Goal: Task Accomplishment & Management: Contribute content

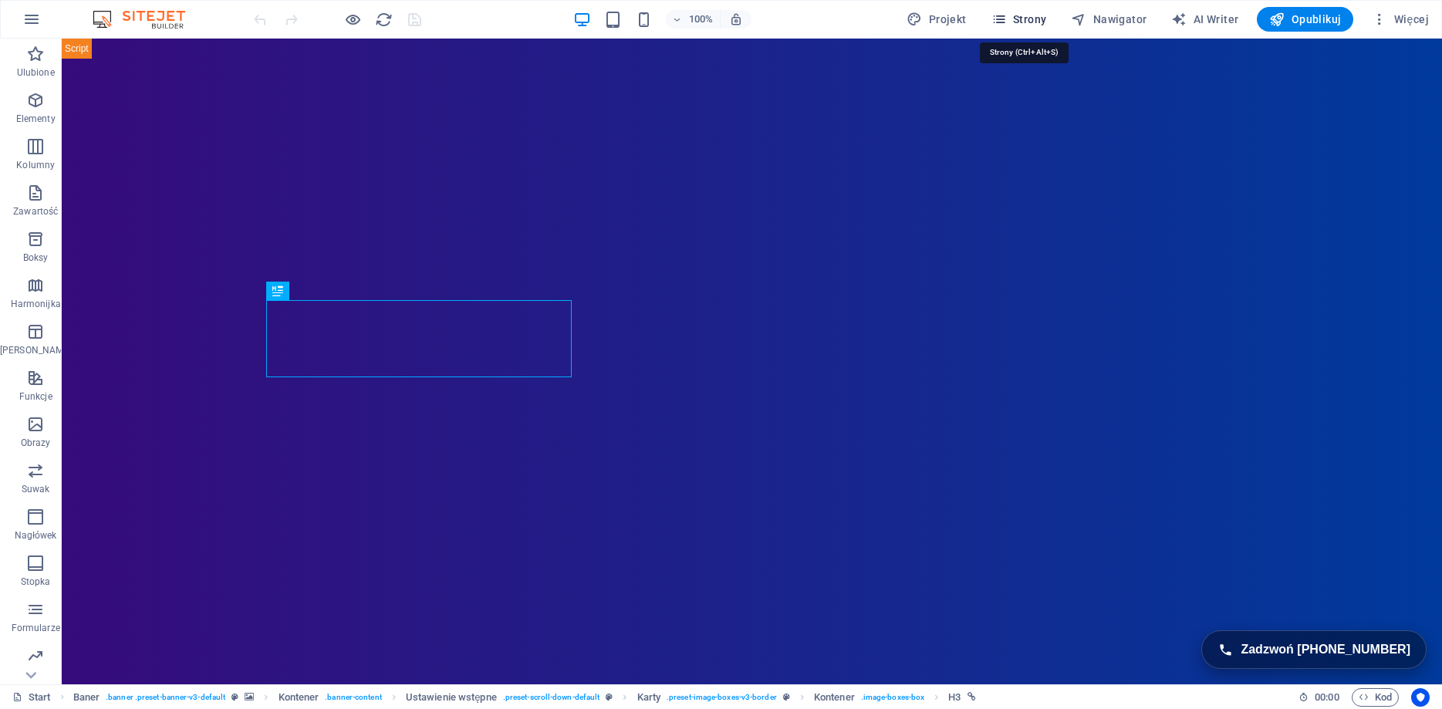
click at [1021, 15] on span "Strony" at bounding box center [1019, 19] width 56 height 15
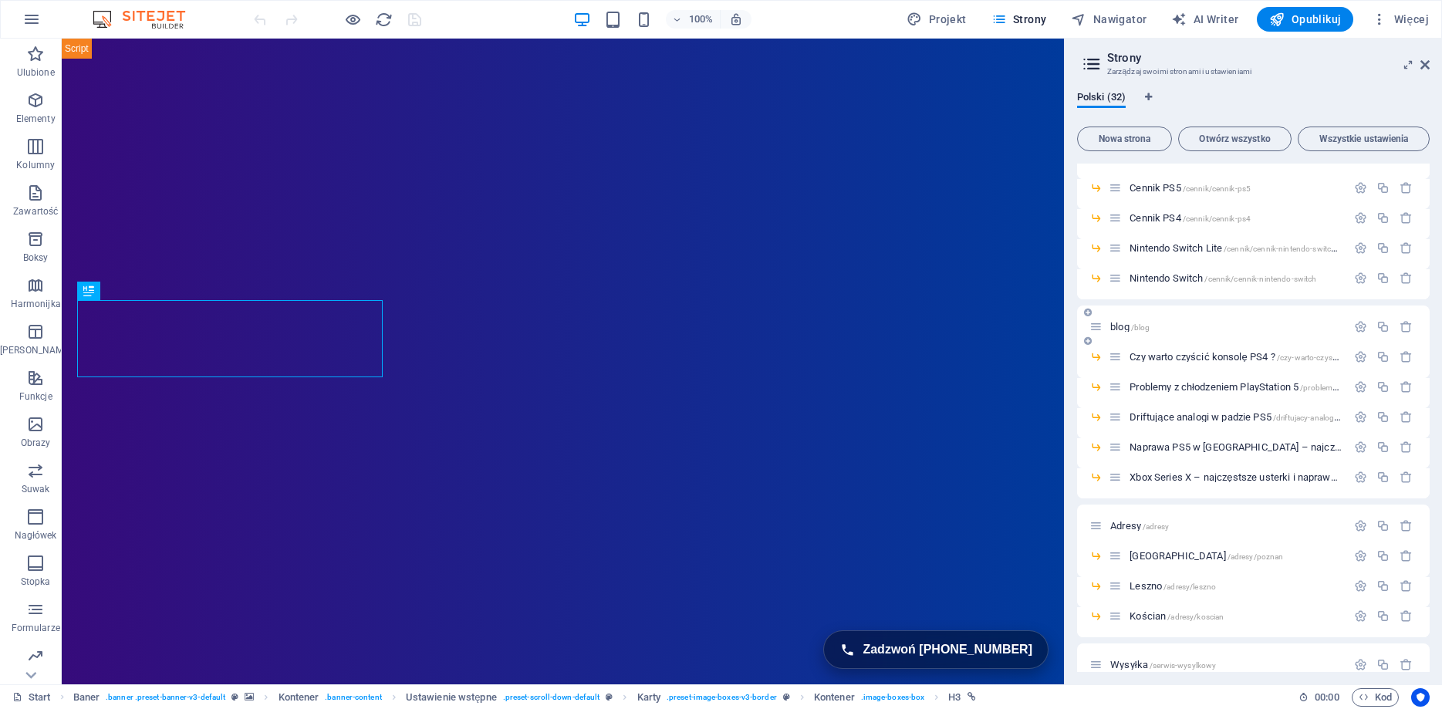
scroll to position [602, 0]
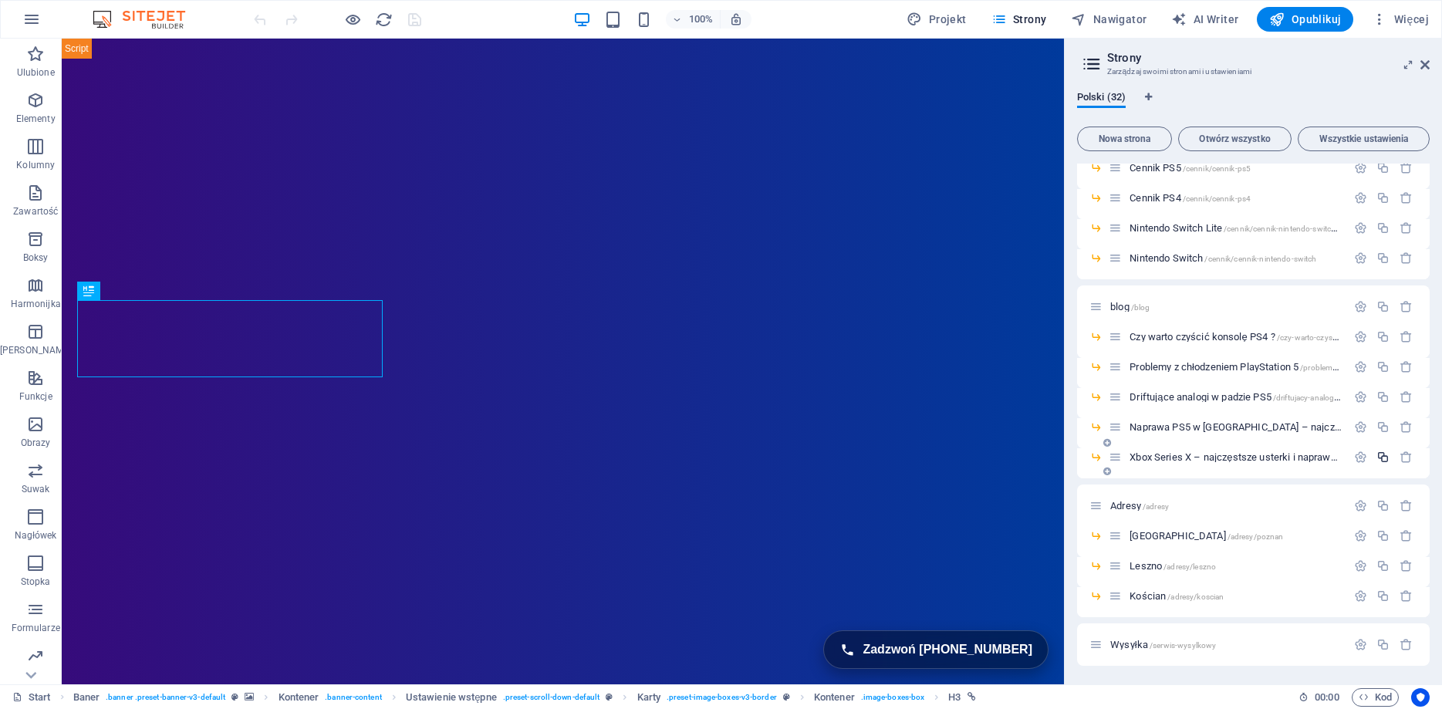
click at [1385, 457] on icon "button" at bounding box center [1382, 457] width 13 height 13
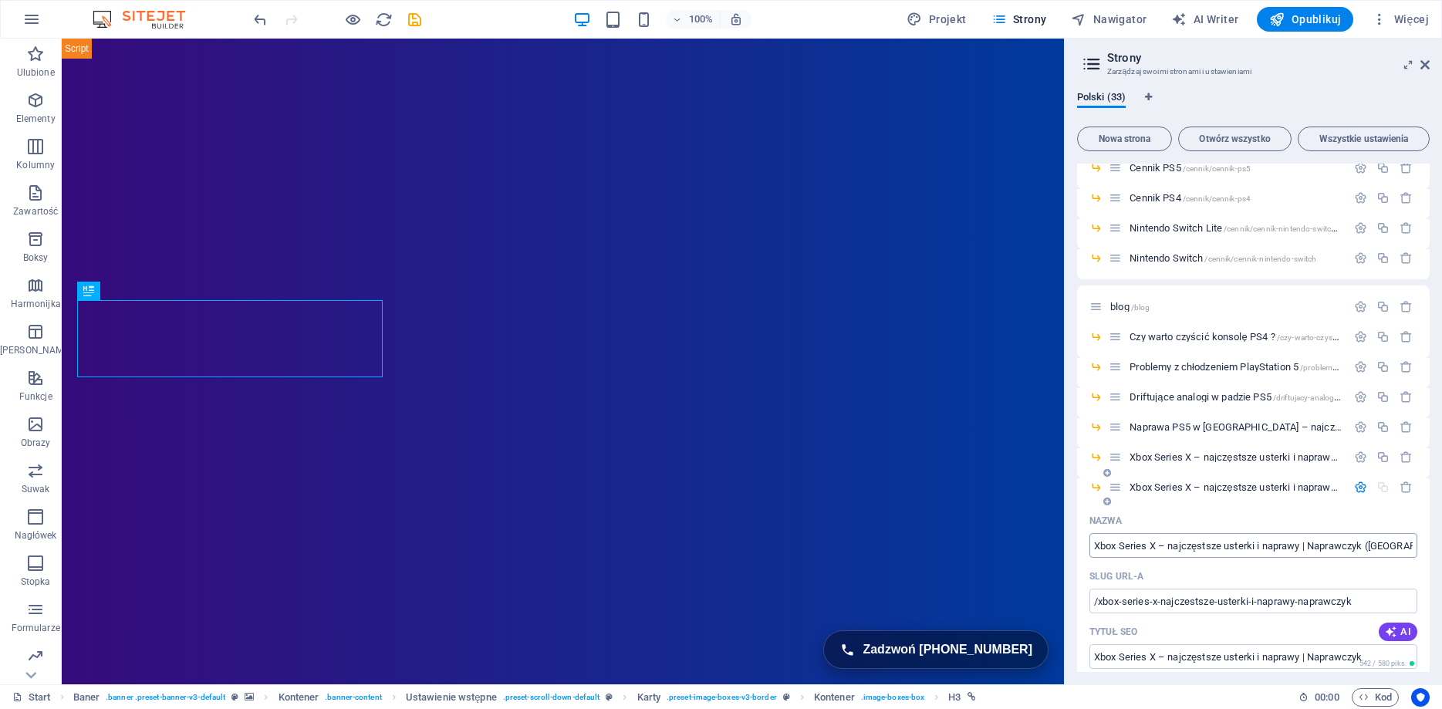
click at [1127, 552] on input "Xbox Series X – najczęstsze usterki i naprawy | Naprawczyk ([GEOGRAPHIC_DATA])" at bounding box center [1253, 545] width 328 height 25
paste input "Naprawa pada PS4 – dlaczego analogi tracą precyzję i jak przywrócić pełną kontr…"
type input "Naprawa pada PS4 – dlaczego analogi tracą precyzję i jak przywrócić pełną kontr…"
click at [1371, 597] on input "/xbox-series-x-najczestsze-usterki-i-naprawy-naprawczyk" at bounding box center [1253, 601] width 328 height 25
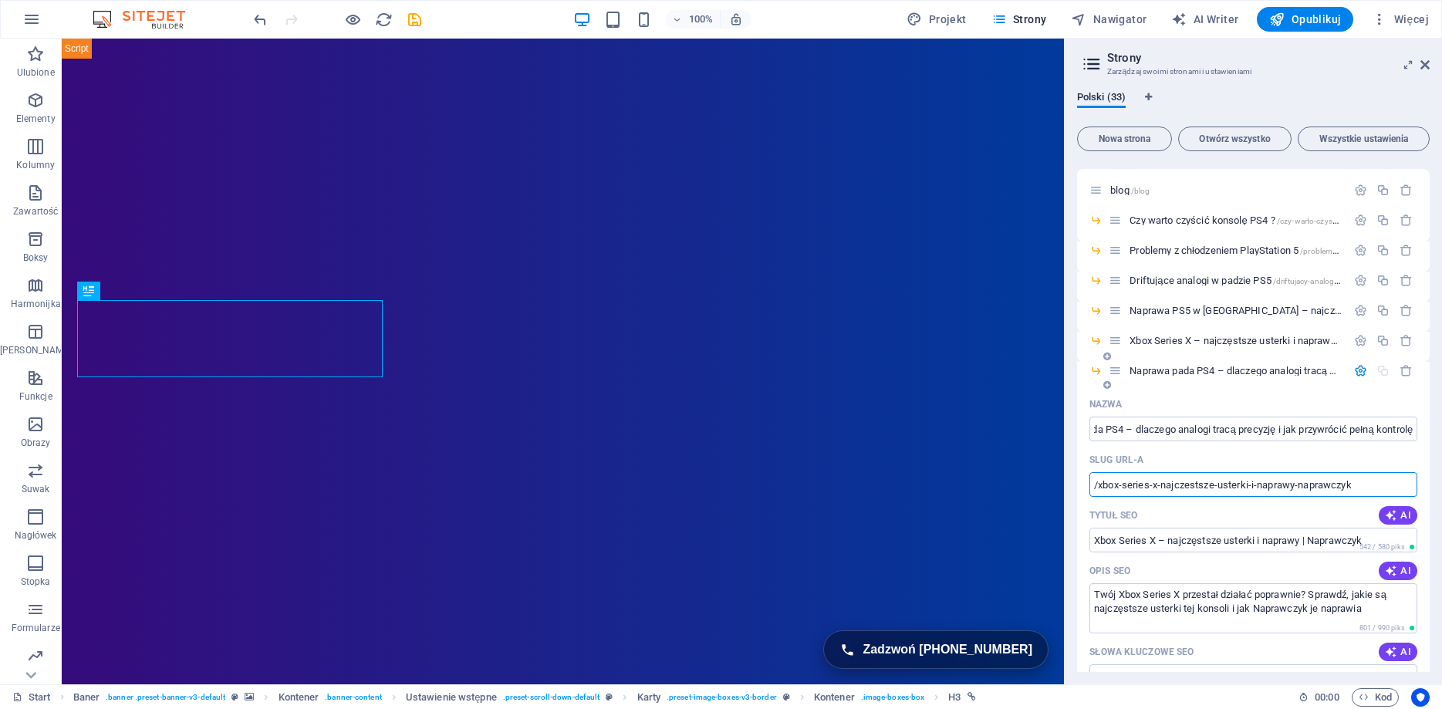
scroll to position [741, 0]
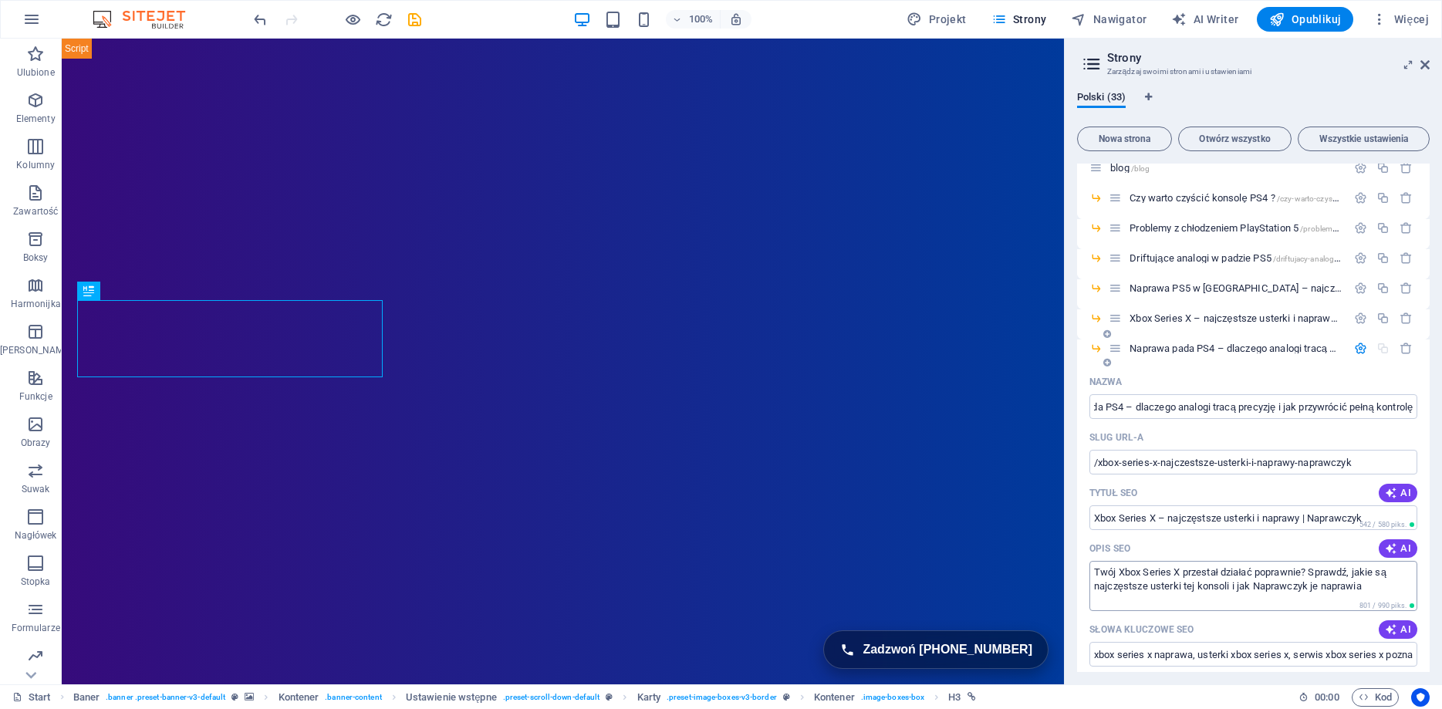
click at [1131, 577] on textarea "Twój Xbox Series X przestał działać poprawnie? Sprawdź, jakie są najczęstsze us…" at bounding box center [1253, 586] width 328 height 50
paste textarea "pad PS4 nie reaguje jak dawniej? Drży, [PERSON_NAME] kamerą lub postacią? Zobac…"
type textarea "Twój pad PS4 nie reaguje jak dawniej? Drży, [PERSON_NAME] kamerą lub postacią? …"
click at [1250, 462] on input "/xbox-series-x-najczestsze-usterki-i-naprawy-naprawczyk" at bounding box center [1253, 462] width 328 height 25
click at [1184, 515] on input "Xbox Series X – najczęstsze usterki i naprawy | Naprawczyk" at bounding box center [1253, 517] width 328 height 25
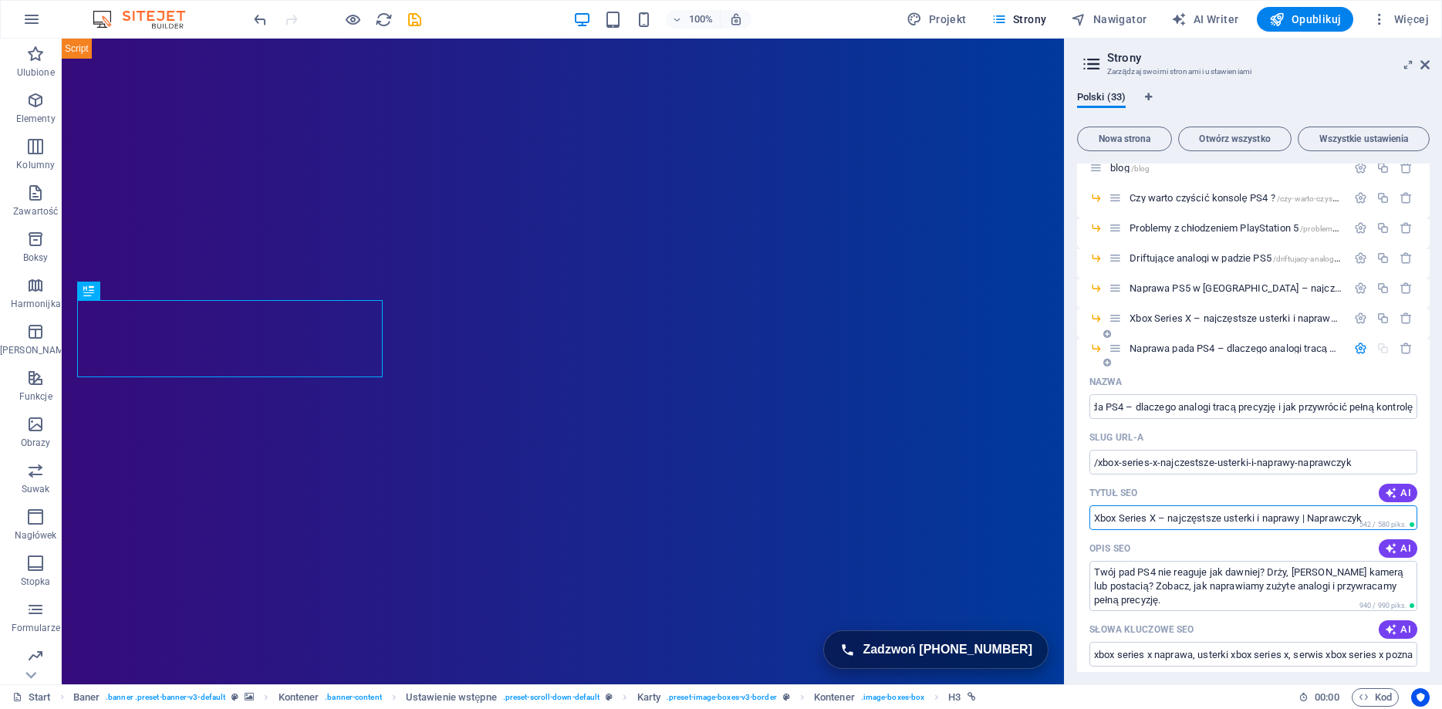
paste input "Naprawa pada PS4 – dlaczego analogi tracą precyzję i jak przywrócić pełną kontr…"
drag, startPoint x: 1131, startPoint y: 518, endPoint x: 1147, endPoint y: 517, distance: 16.3
click at [1147, 517] on input "Naprawa pada PS4 – dlaczego analogi tracą precyzję i jak przywrócić pełną kontr…" at bounding box center [1253, 517] width 328 height 25
drag, startPoint x: 1272, startPoint y: 518, endPoint x: 1505, endPoint y: 517, distance: 233.0
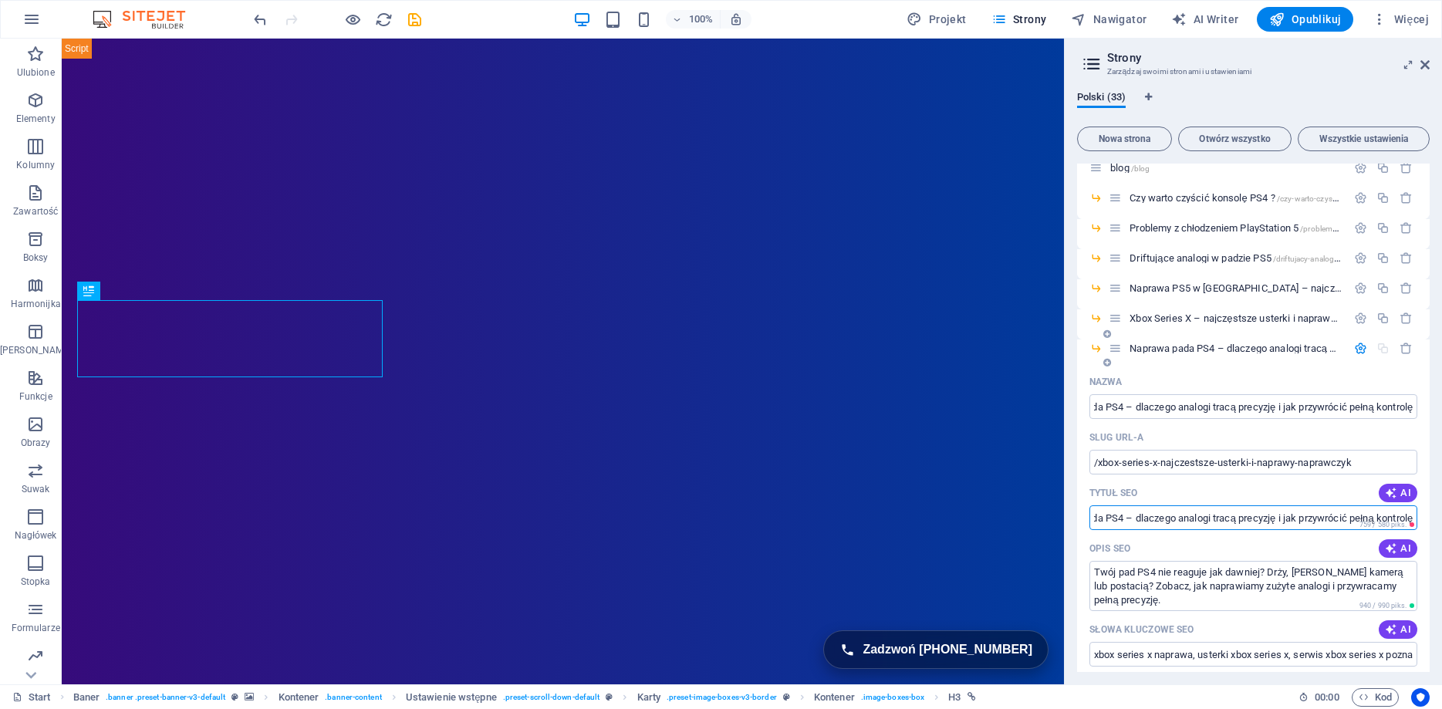
click at [1417, 517] on input "Naprawa pada PS4 – dlaczego analogi tracą precyzję i jak przywrócić pełną kontr…" at bounding box center [1253, 517] width 328 height 25
type input "Naprawa pada PS4 – dlaczego analogi tracą precyzję?"
drag, startPoint x: 925, startPoint y: 513, endPoint x: 915, endPoint y: 513, distance: 10.0
click at [1089, 513] on input "Naprawa pada PS4 – dlaczego analogi tracą precyzję?" at bounding box center [1253, 517] width 328 height 25
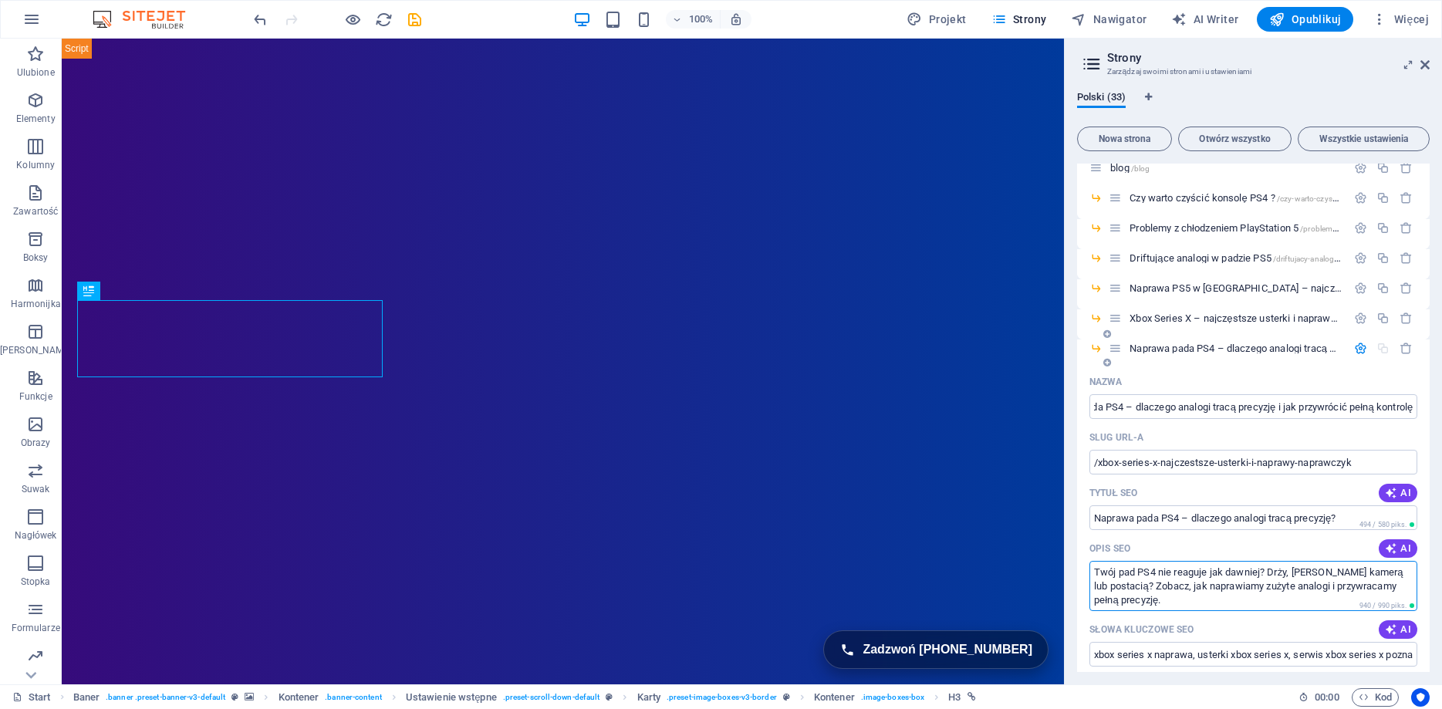
click at [1222, 589] on textarea "Twój pad PS4 nie reaguje jak dawniej? Drży, [PERSON_NAME] kamerą lub postacią? …" at bounding box center [1253, 586] width 328 height 50
click at [1141, 660] on input "xbox series x naprawa, usterki xbox series x, serwis xbox series x poznań, napr…" at bounding box center [1253, 654] width 328 height 25
paste input "naprawa pada ps4, analogi ps4, drift ps4, naprawa analogów ps4, pad ps4 nie dzi…"
type input "naprawa pada ps4, analogi ps4, drift ps4, naprawa analogów ps4, pad ps4 nie dzi…"
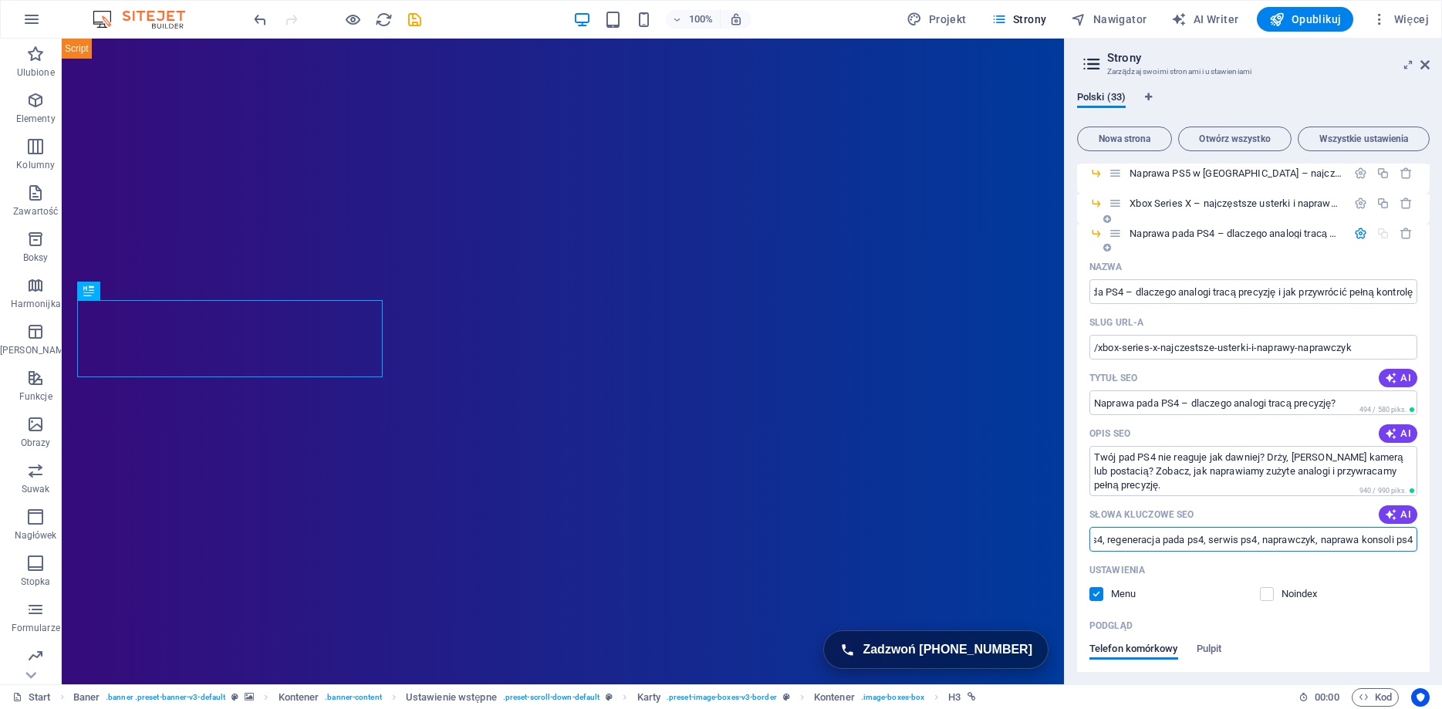
scroll to position [880, 0]
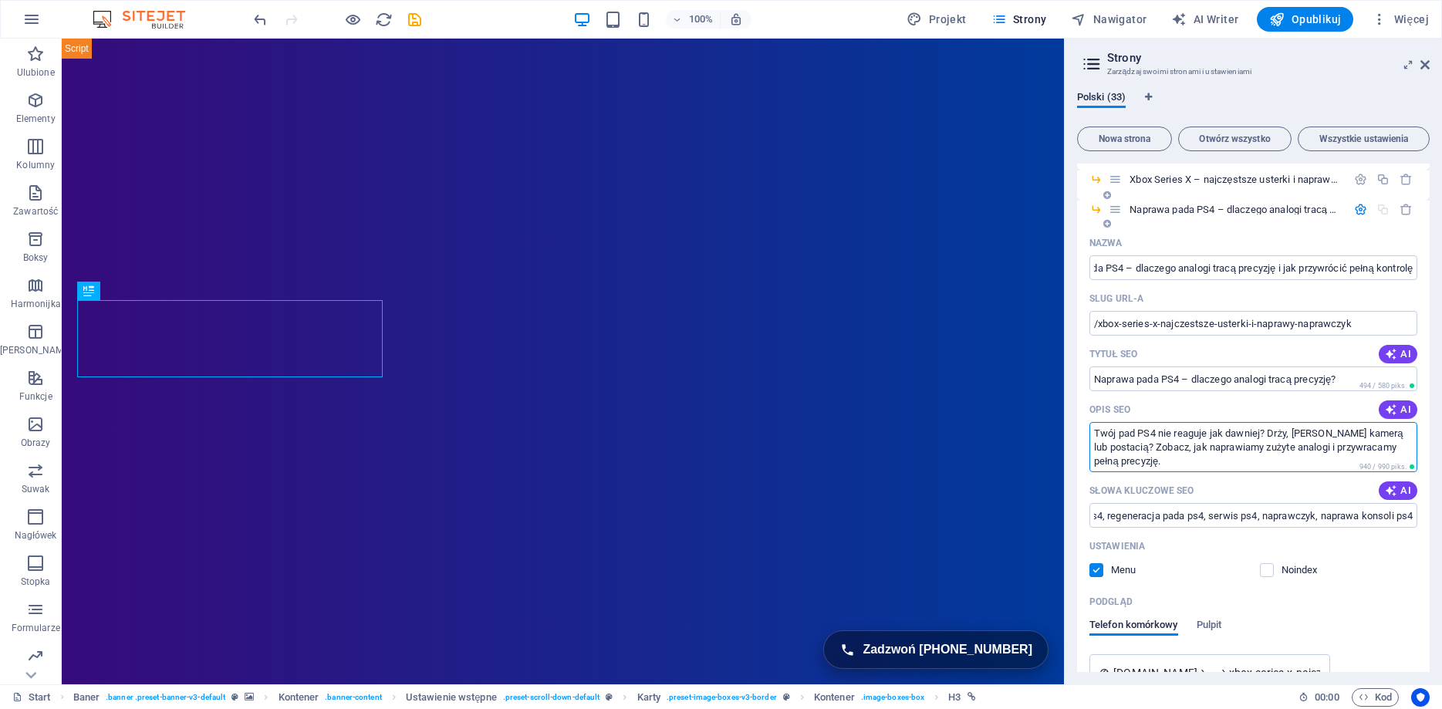
click at [1196, 445] on textarea "Twój pad PS4 nie reaguje jak dawniej? Drży, [PERSON_NAME] kamerą lub postacią? …" at bounding box center [1253, 447] width 328 height 50
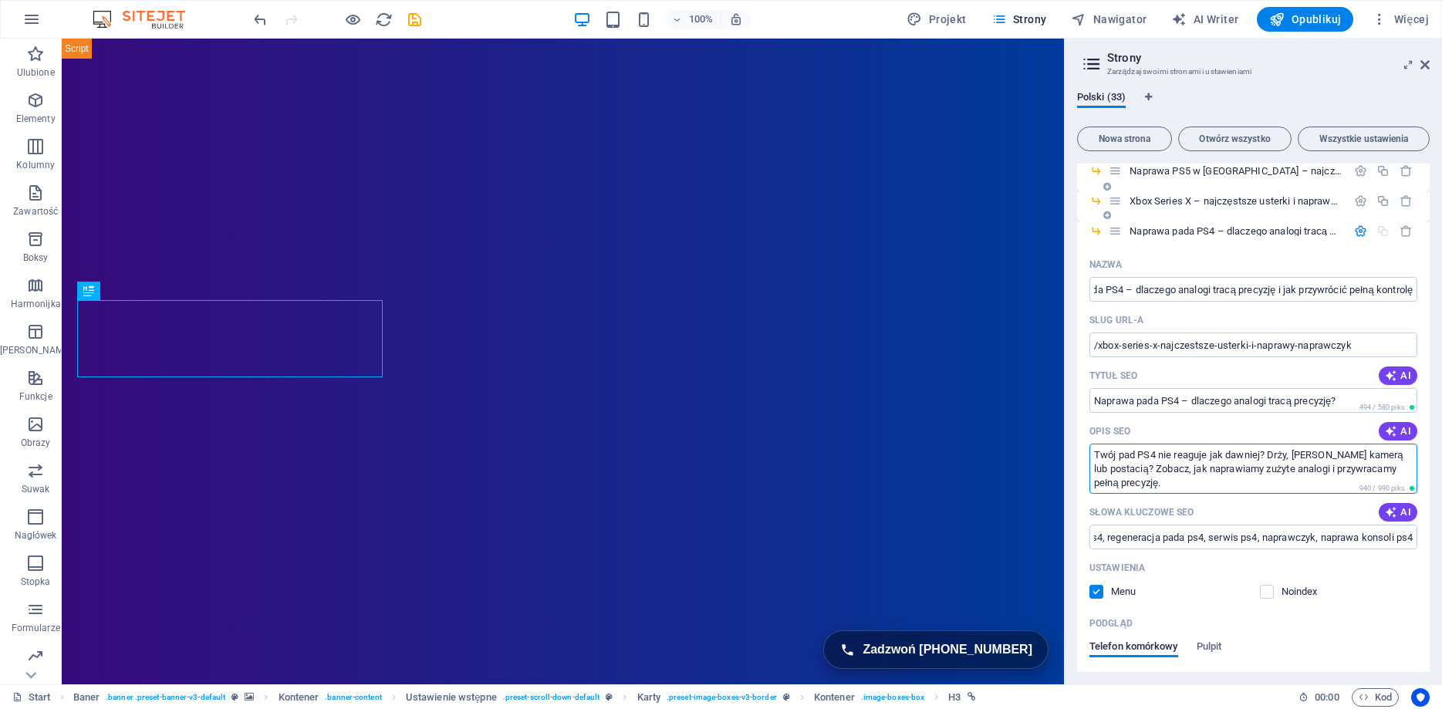
scroll to position [650, 0]
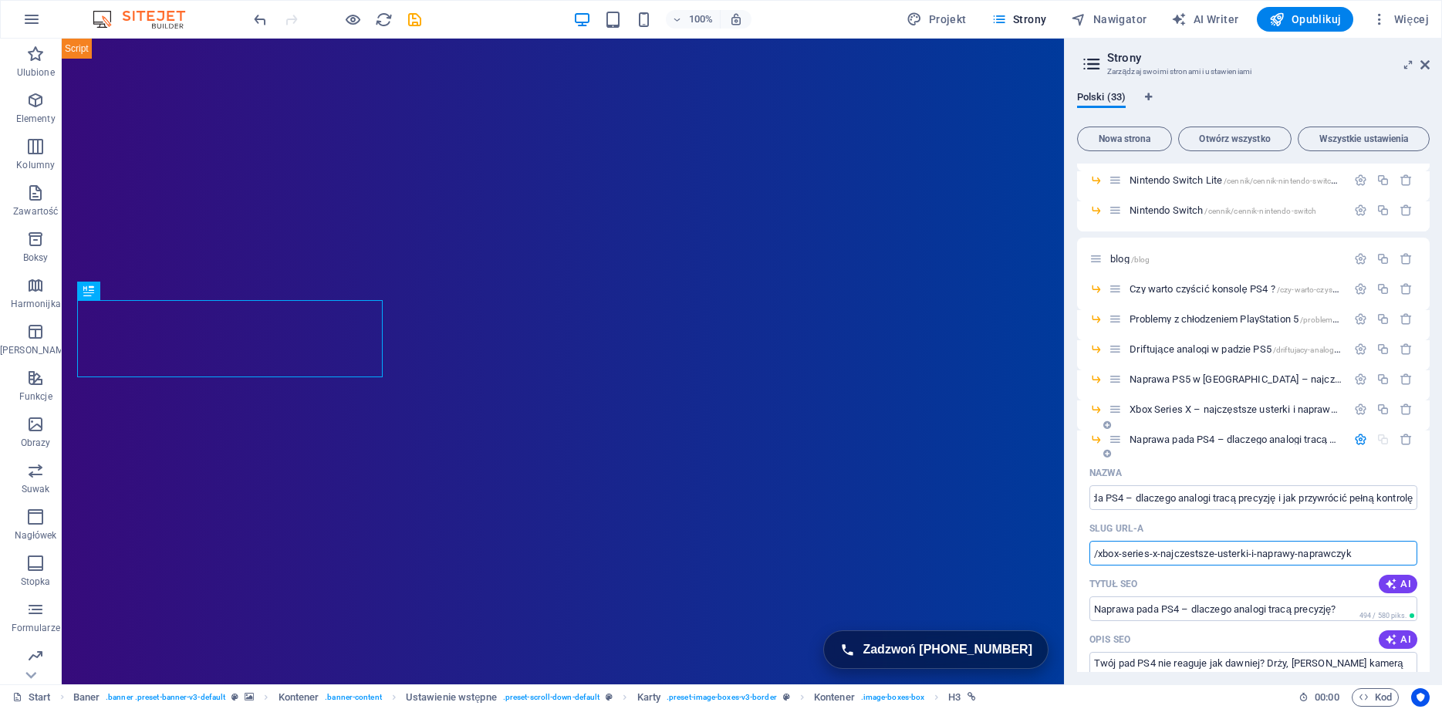
click at [1211, 554] on input "/xbox-series-x-najczestsze-usterki-i-naprawy-naprawczyk" at bounding box center [1253, 553] width 328 height 25
click at [1302, 595] on div "Tytuł SEO AI" at bounding box center [1253, 584] width 328 height 25
click at [1302, 610] on input "Naprawa pada PS4 – dlaczego analogi tracą precyzję?" at bounding box center [1253, 608] width 328 height 25
click at [1271, 436] on span "Naprawa pada PS4 – dlaczego analogi tracą precyzję i jak przywrócić pełną kontr…" at bounding box center [1416, 440] width 575 height 12
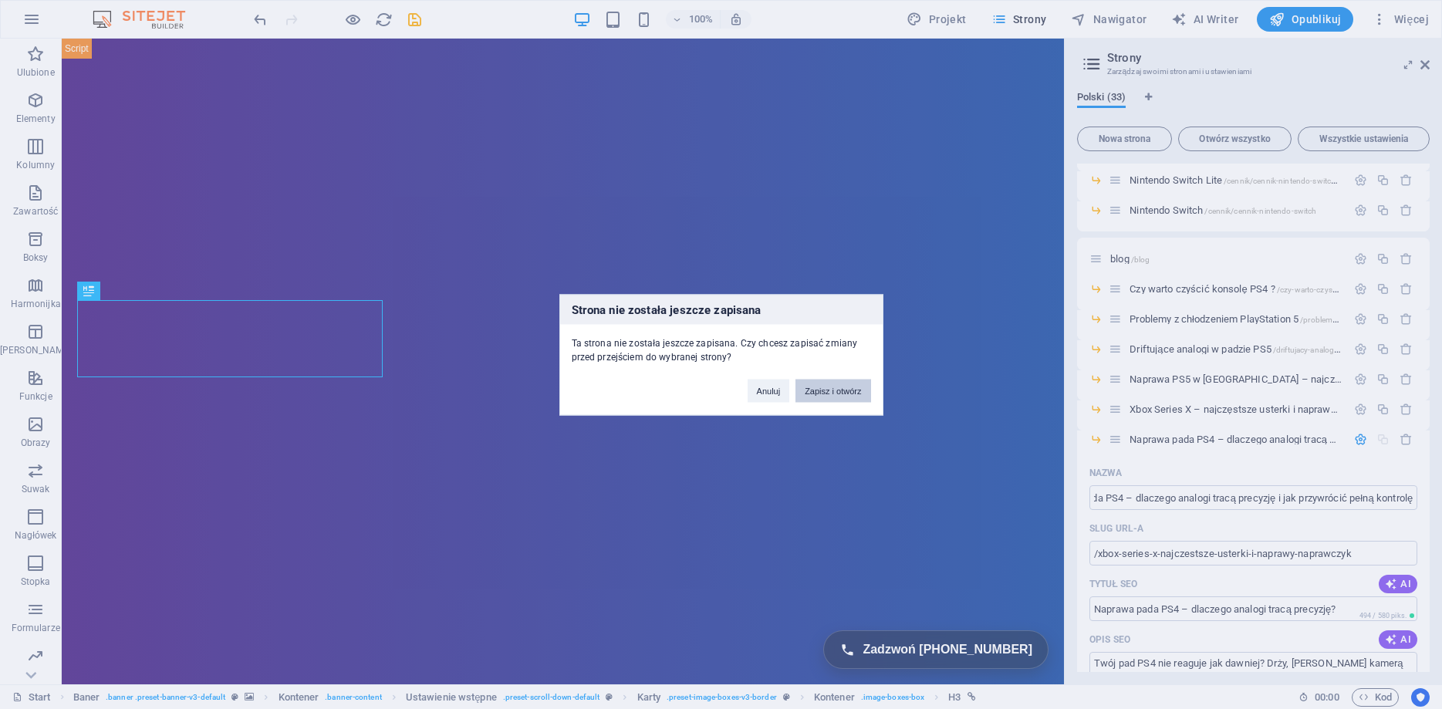
click at [840, 386] on button "Zapisz i otwórz" at bounding box center [832, 390] width 75 height 23
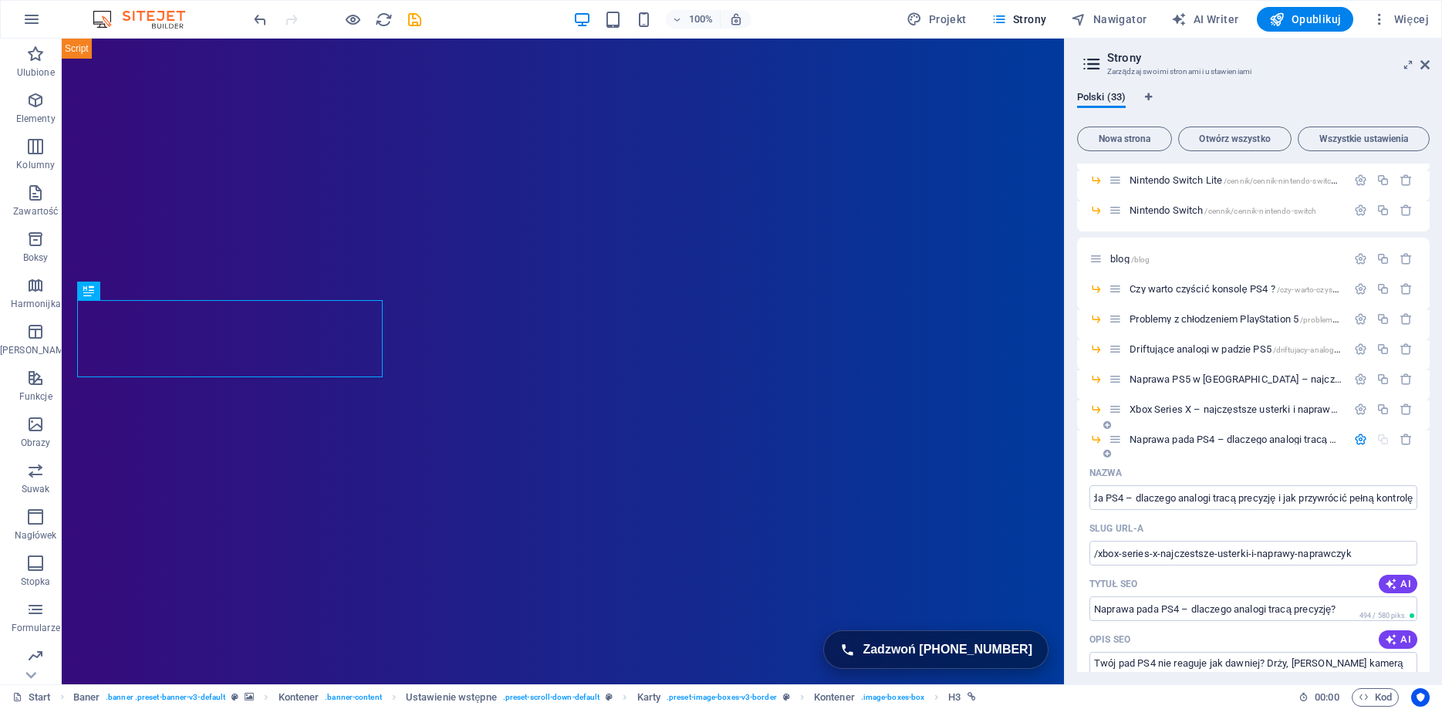
click at [1216, 437] on span "Naprawa pada PS4 – dlaczego analogi tracą precyzję i jak przywrócić pełną kontr…" at bounding box center [1416, 440] width 575 height 12
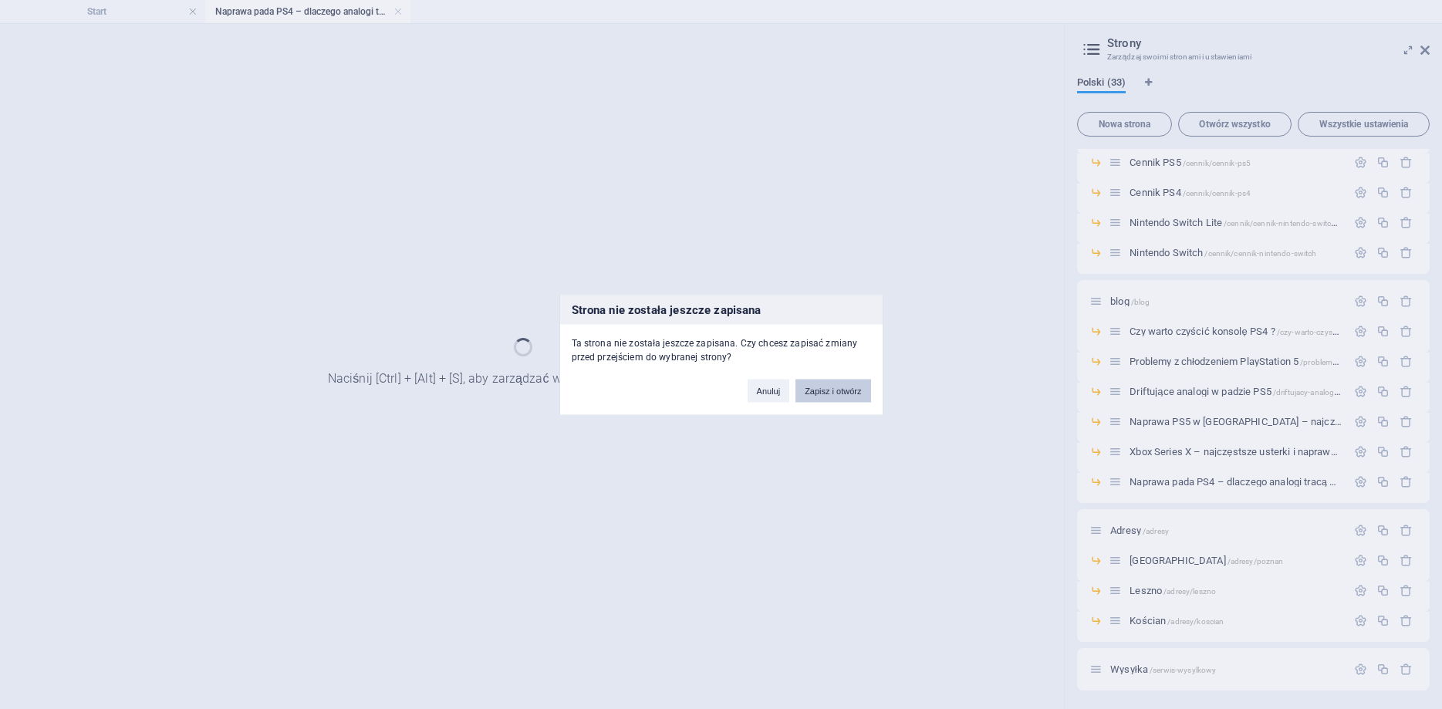
scroll to position [593, 0]
click at [852, 396] on button "Zapisz i otwórz" at bounding box center [832, 390] width 75 height 23
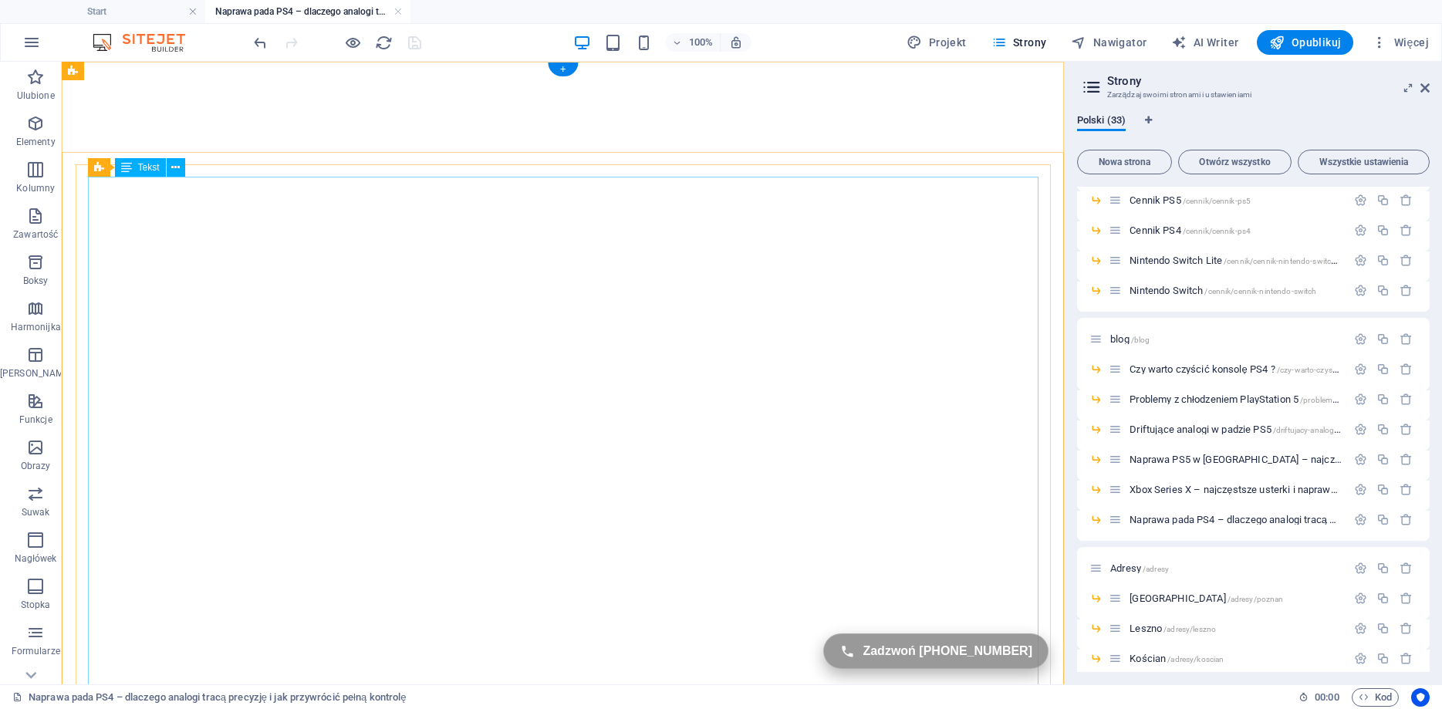
scroll to position [0, 0]
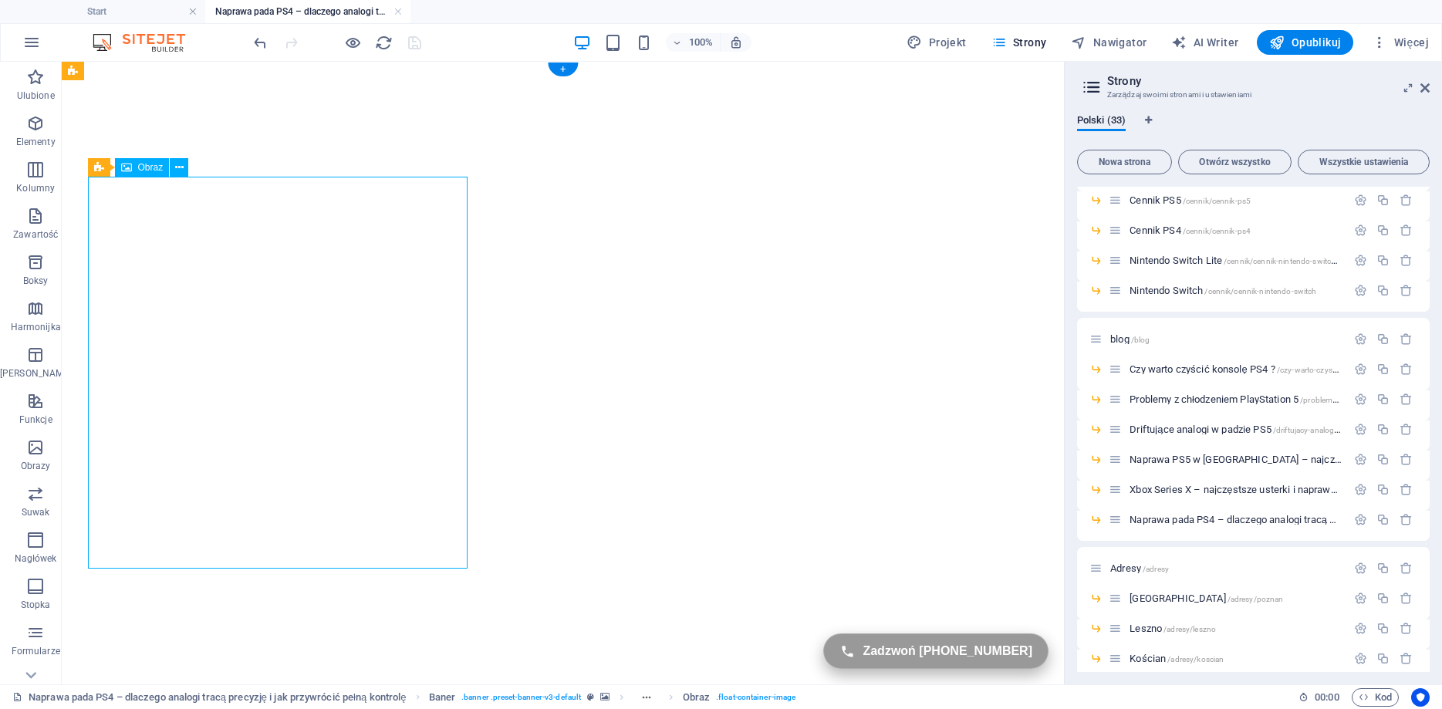
select select "%"
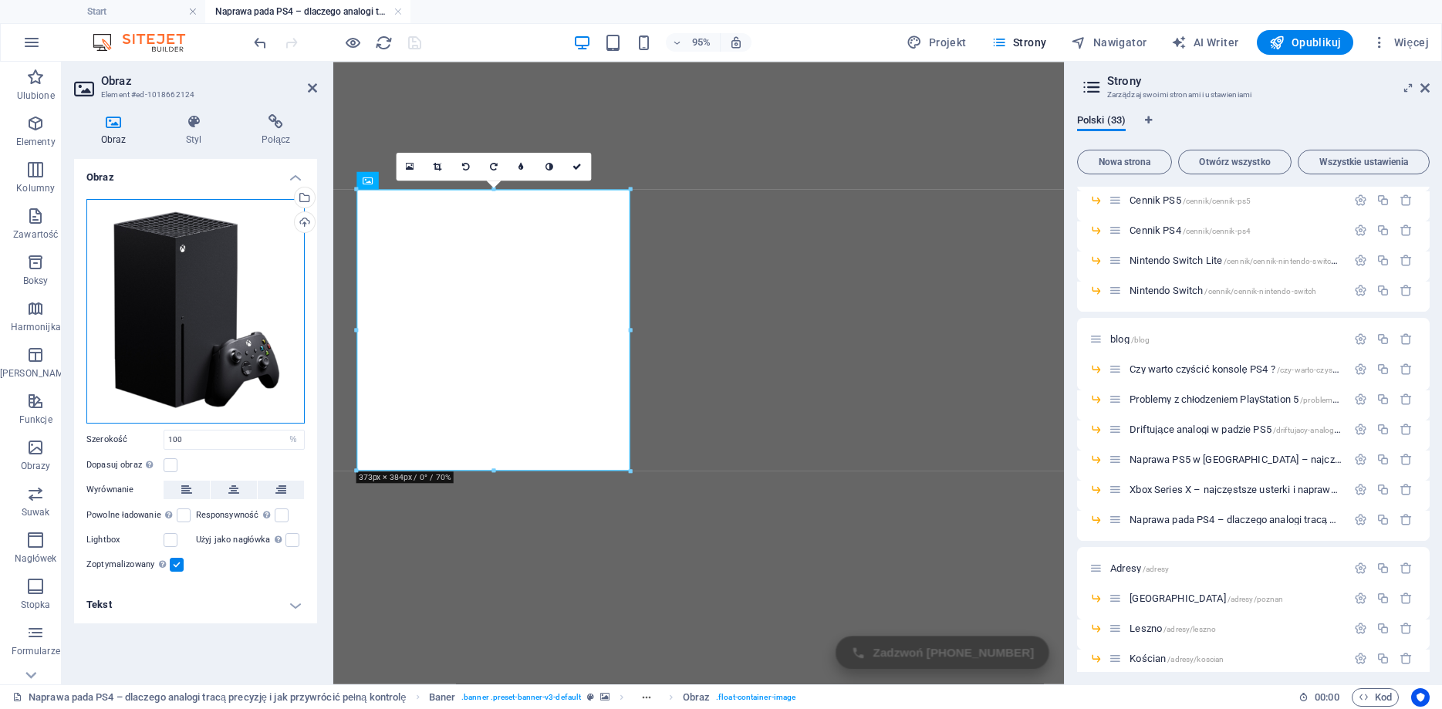
click at [193, 276] on div "Przeciągnij pliki tutaj, kliknij, aby wybrać pliki lub wybierz pliki z Plików l…" at bounding box center [195, 311] width 218 height 224
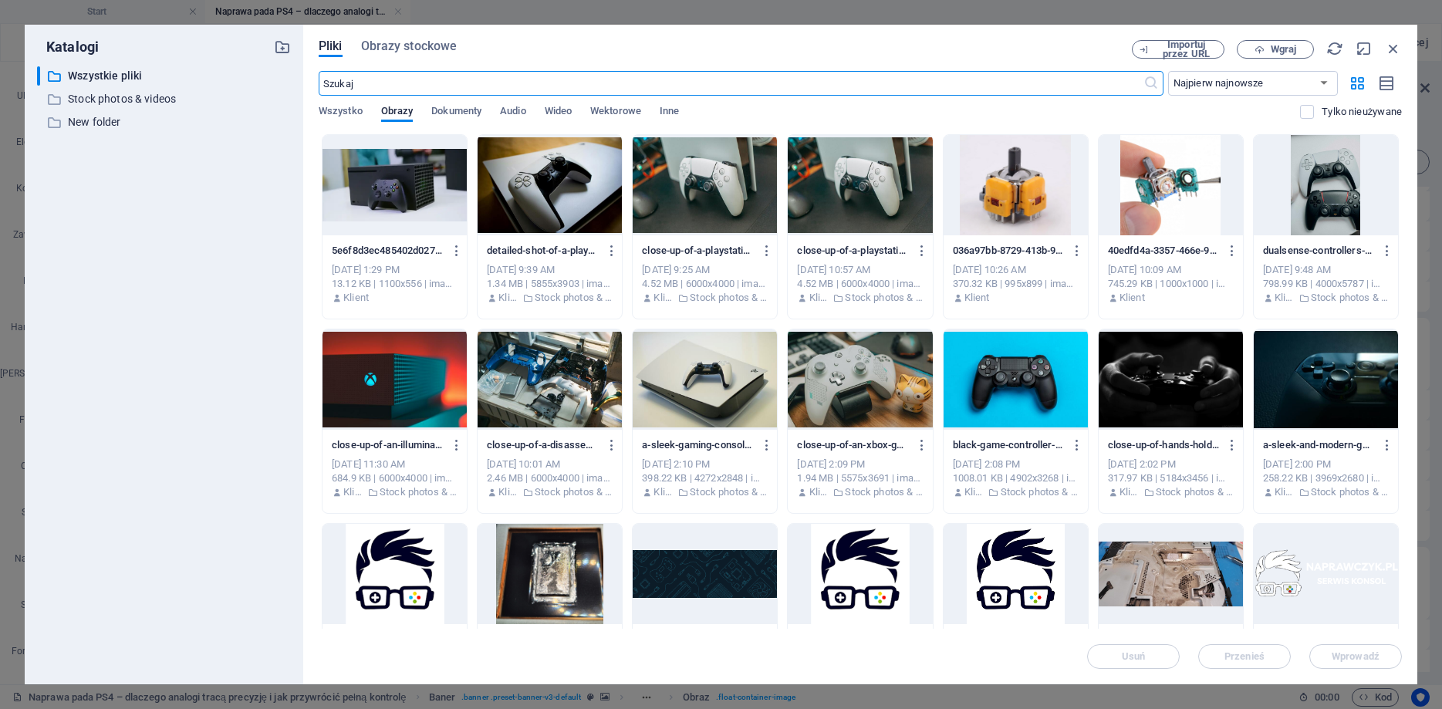
click at [444, 36] on div "Pliki Obrazy stockowe Importuj przez URL Wgraj ​ Najpierw najnowsze Najpierw na…" at bounding box center [860, 355] width 1114 height 660
click at [439, 51] on span "Obrazy stockowe" at bounding box center [409, 46] width 96 height 19
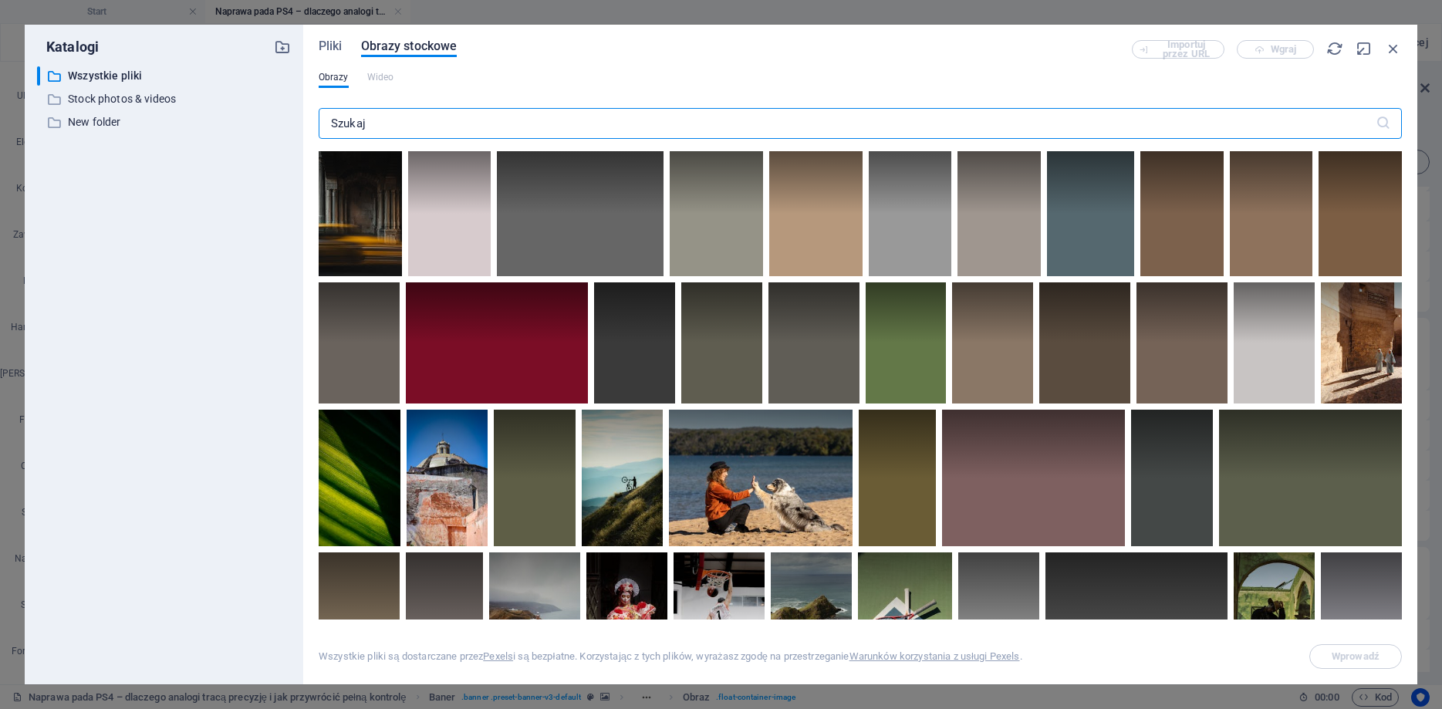
click at [406, 113] on input "text" at bounding box center [847, 123] width 1057 height 31
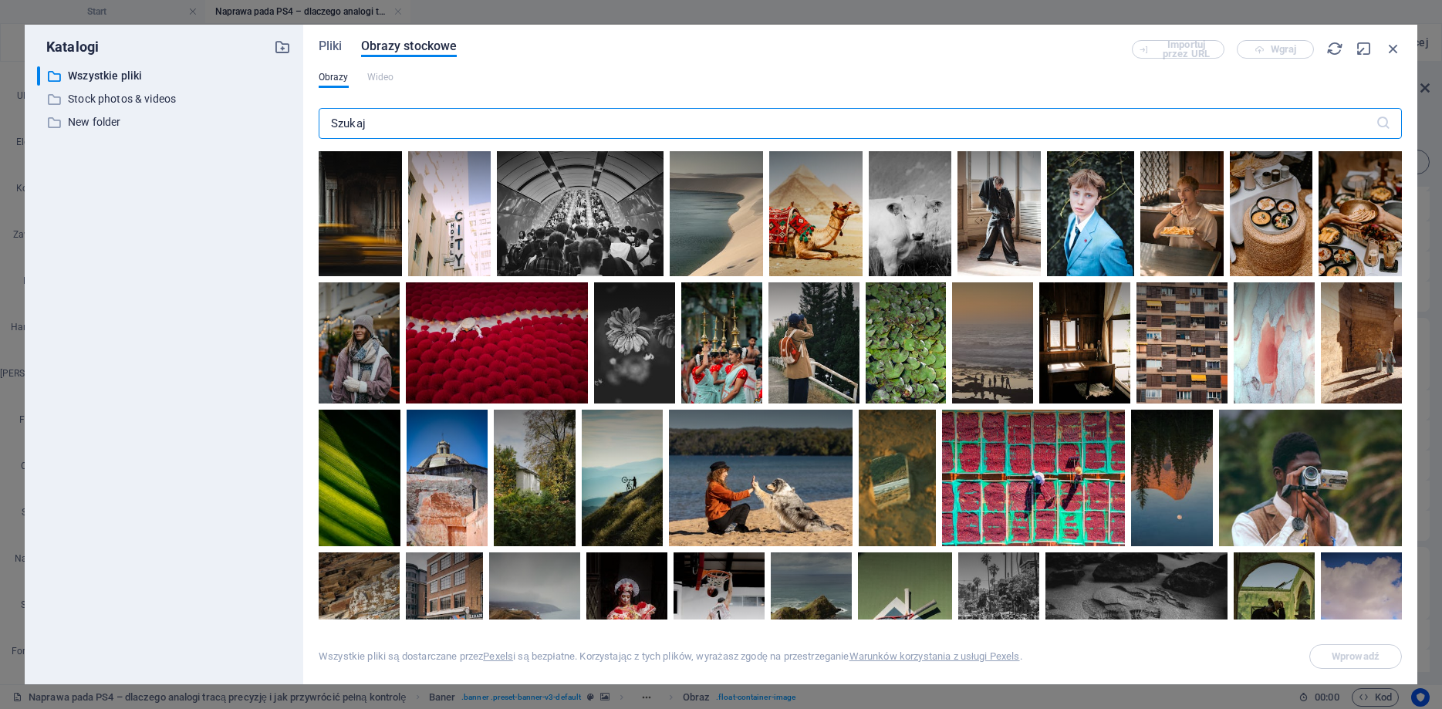
type input "p"
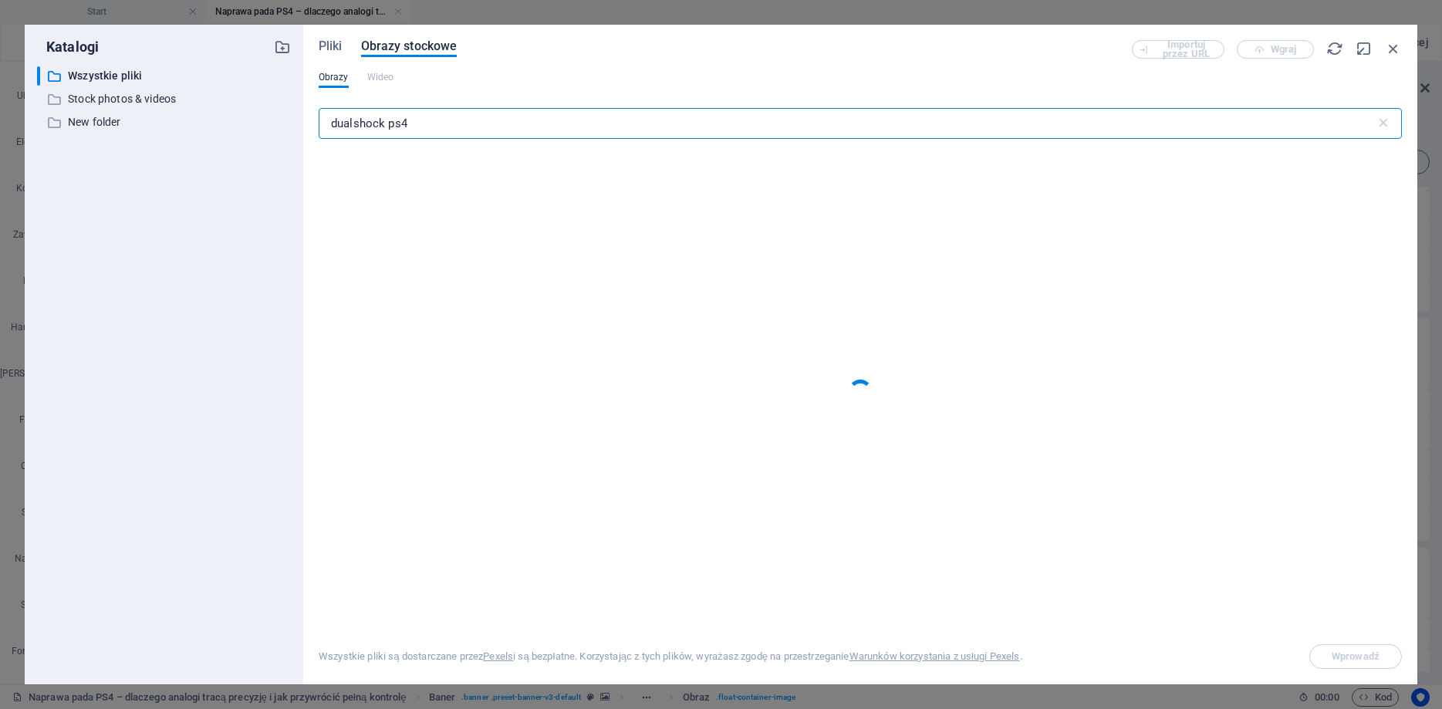
type input "dualshock ps4"
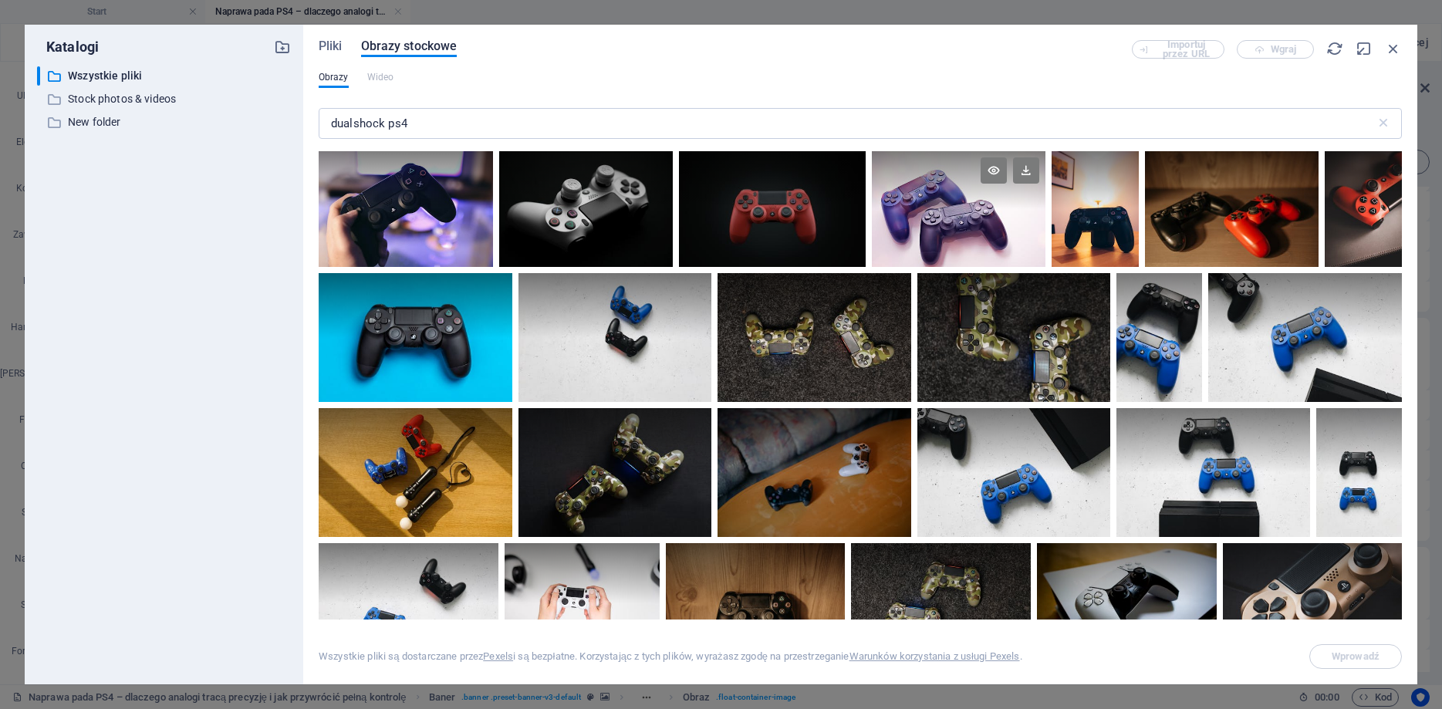
click at [948, 221] on div at bounding box center [959, 209] width 174 height 116
click at [1336, 653] on span "Wprowadź" at bounding box center [1355, 656] width 48 height 9
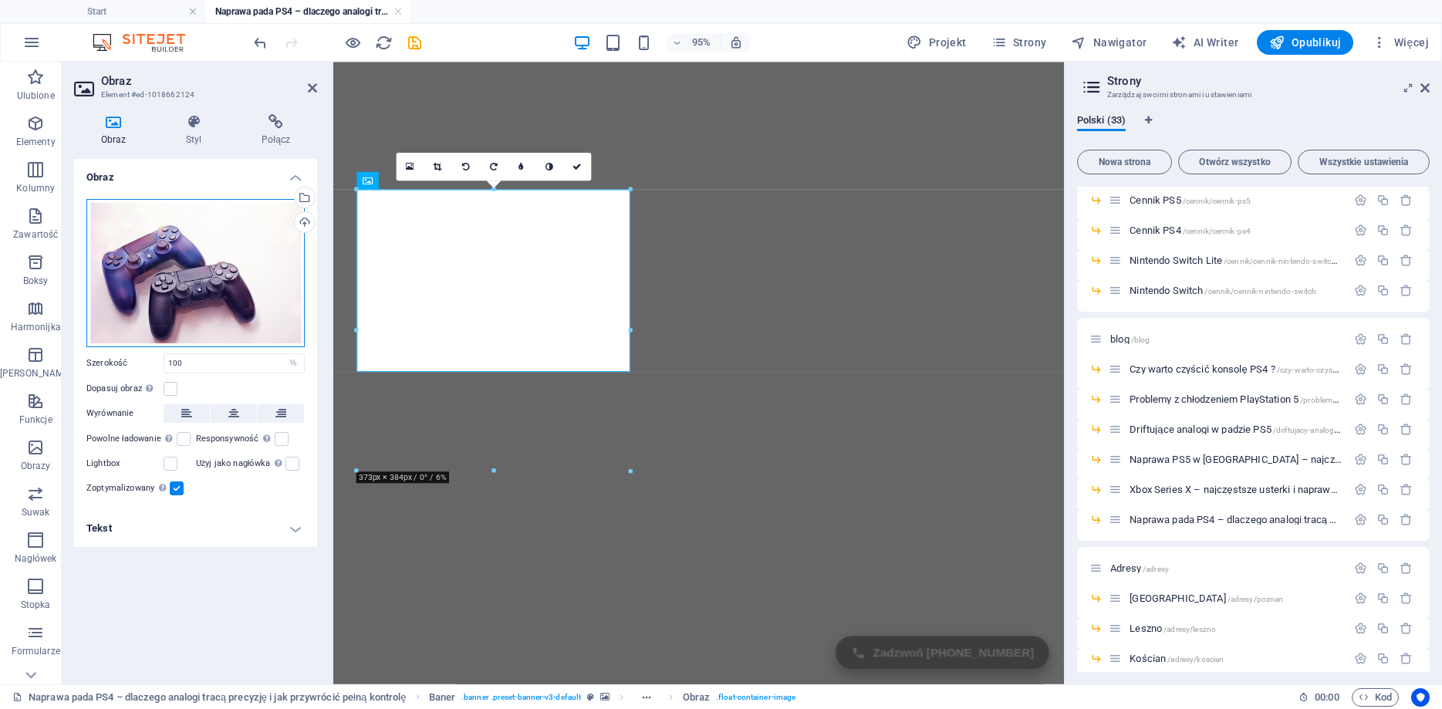
click at [214, 249] on div "Przeciągnij pliki tutaj, kliknij, aby wybrać pliki lub wybierz pliki z Plików l…" at bounding box center [195, 273] width 218 height 148
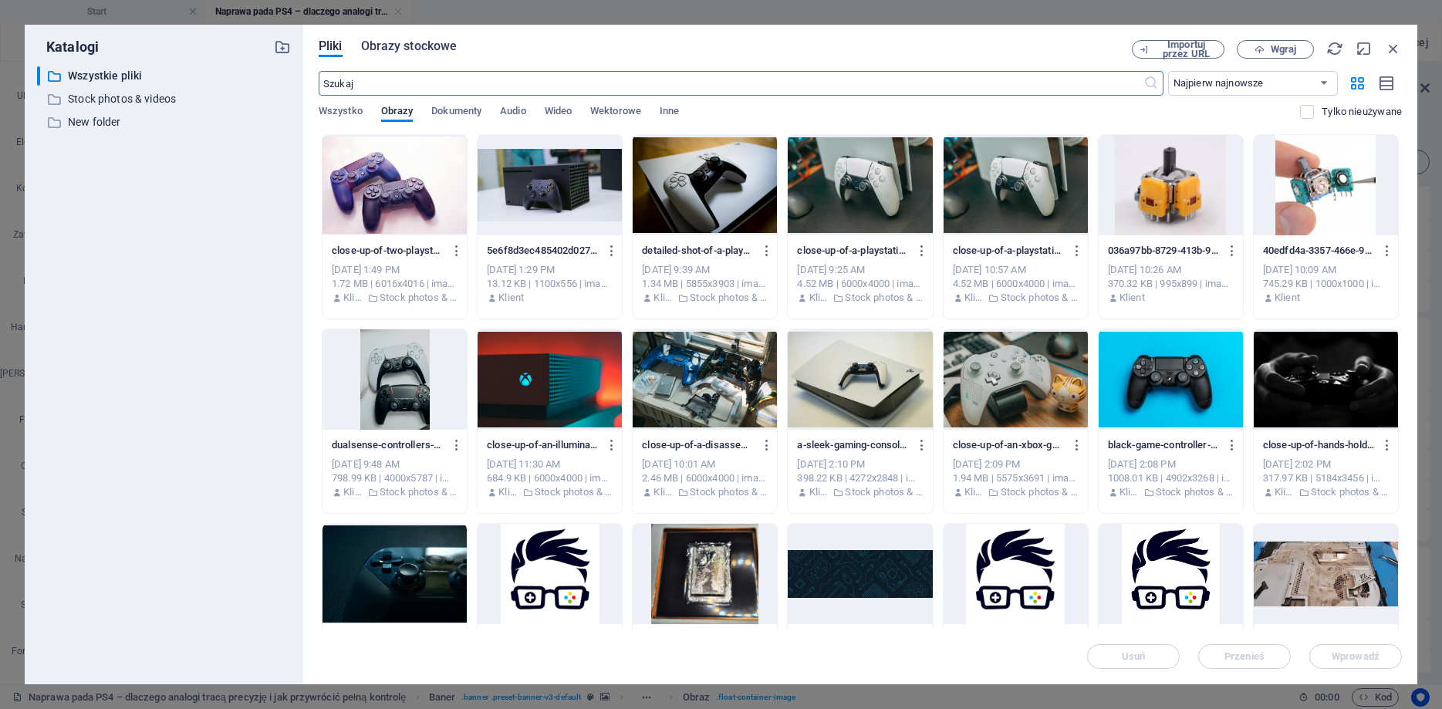
click at [396, 43] on span "Obrazy stockowe" at bounding box center [409, 46] width 96 height 19
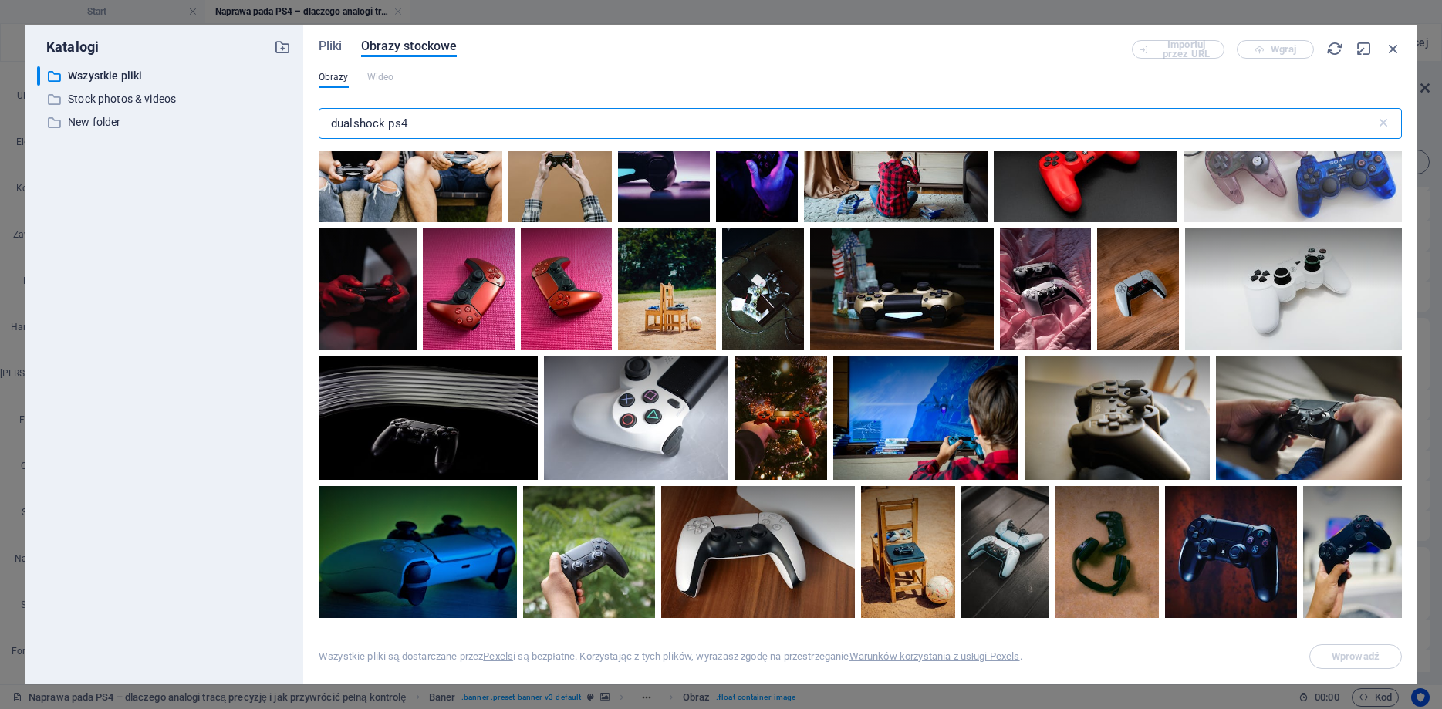
scroll to position [1736, 0]
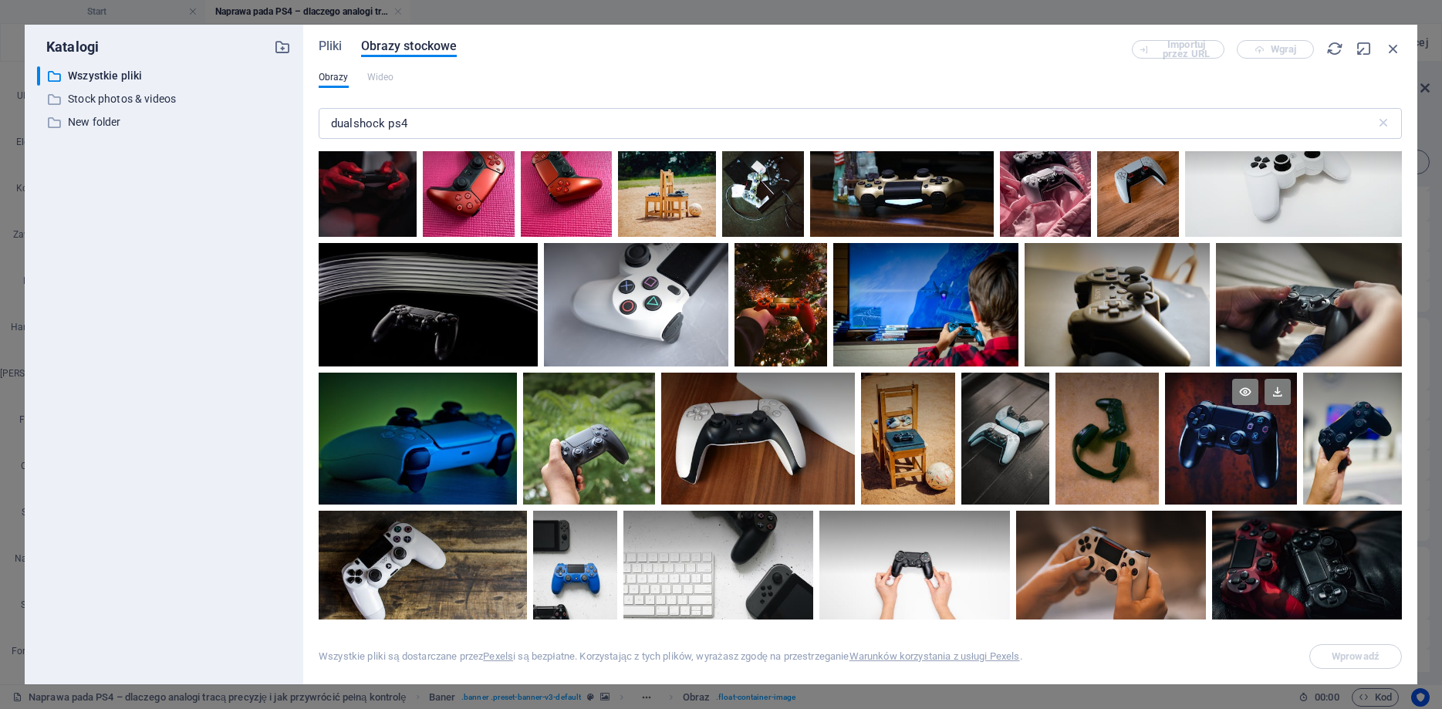
click at [1250, 434] on div at bounding box center [1231, 406] width 132 height 66
click at [1352, 656] on span "Wprowadź" at bounding box center [1355, 656] width 48 height 9
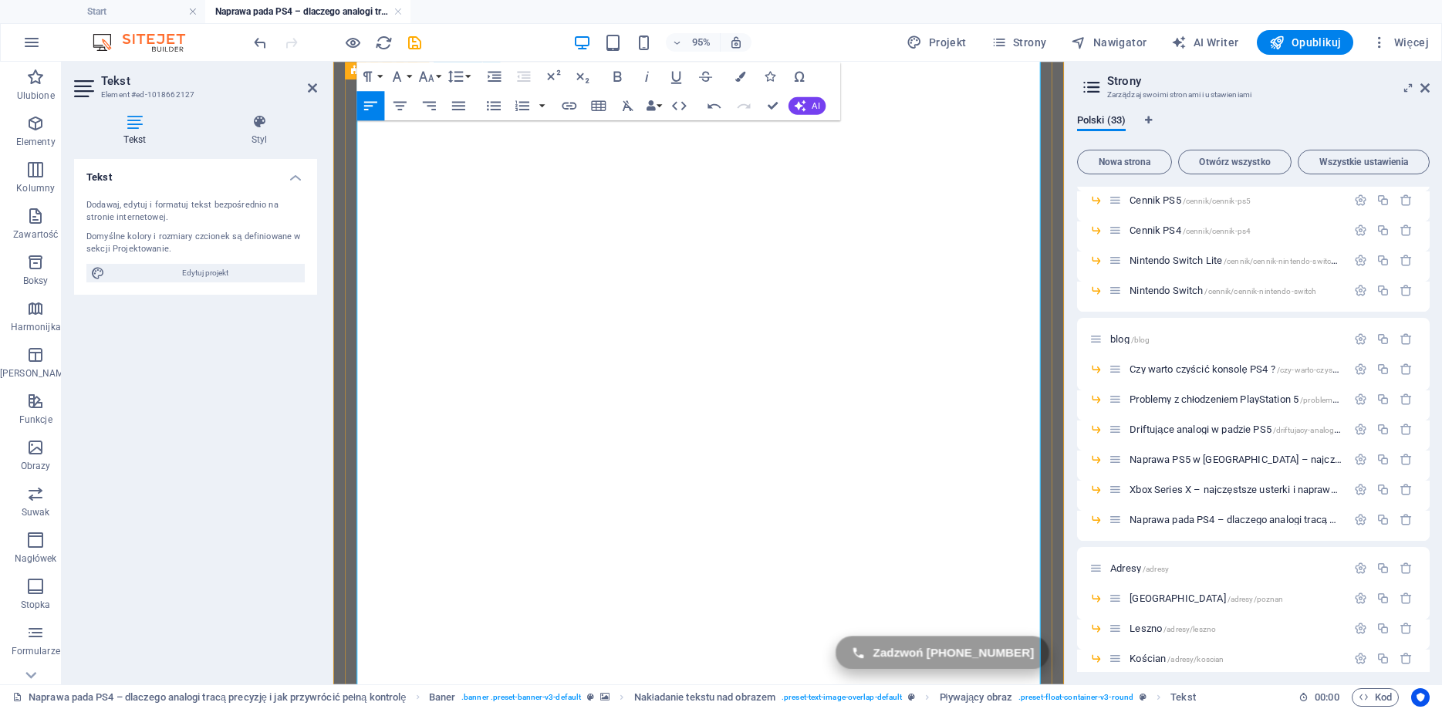
scroll to position [393, 0]
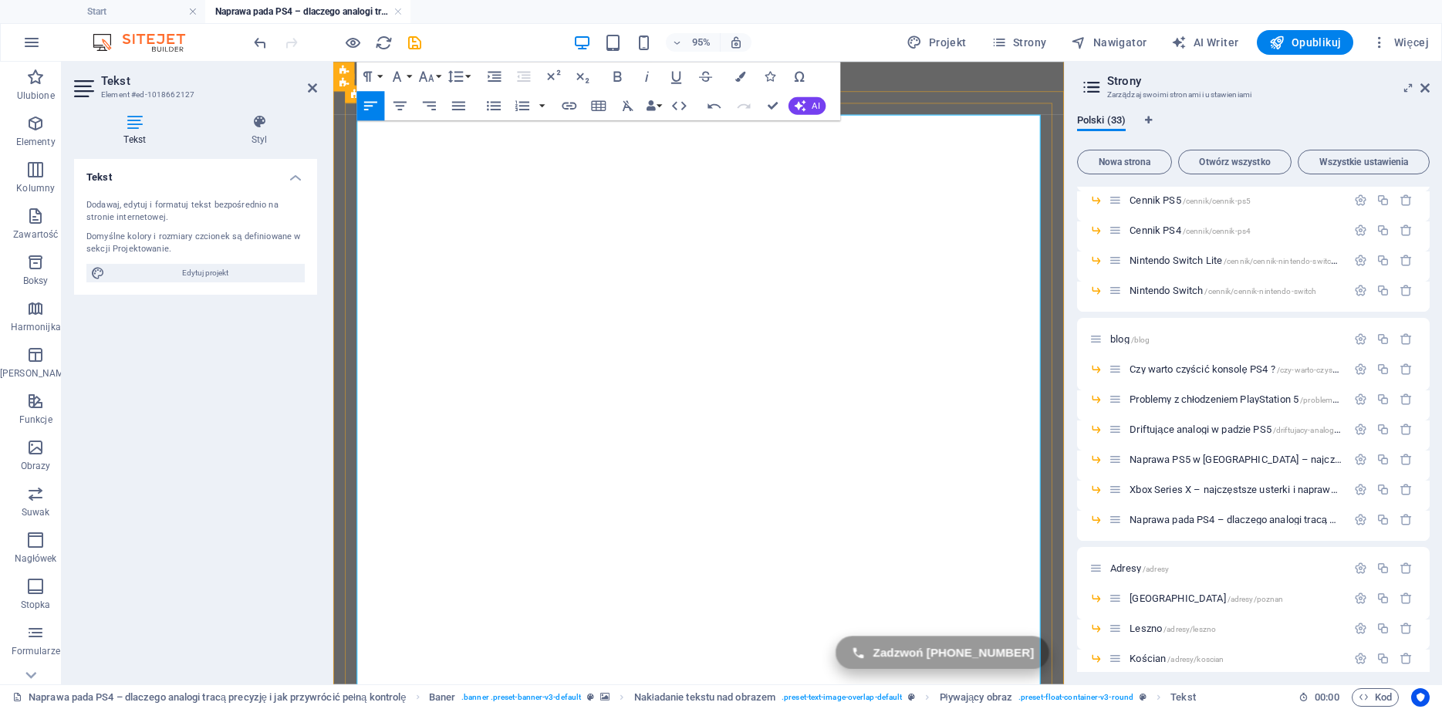
scroll to position [0, 0]
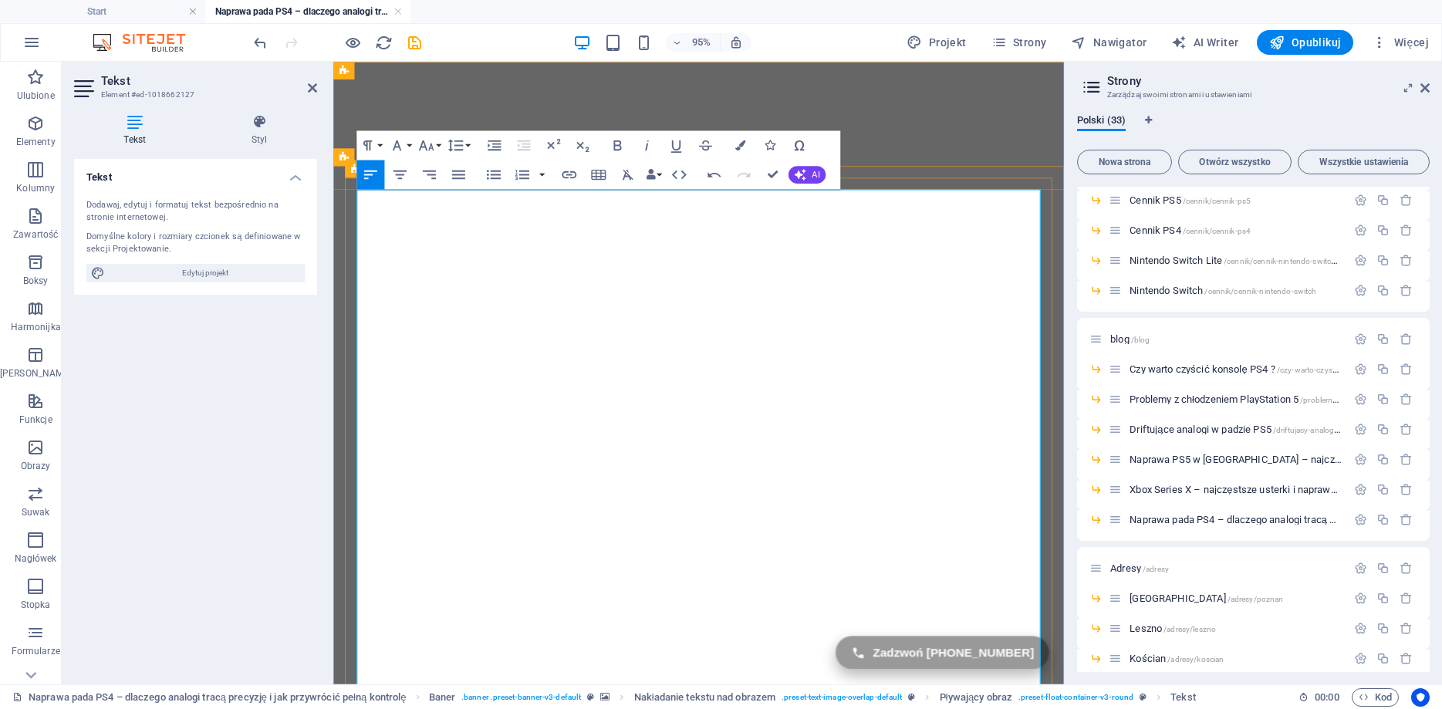
drag, startPoint x: 702, startPoint y: 526, endPoint x: 666, endPoint y: 286, distance: 242.6
click at [423, 146] on icon "button" at bounding box center [426, 146] width 18 height 18
click at [435, 192] on link "18" at bounding box center [439, 188] width 52 height 22
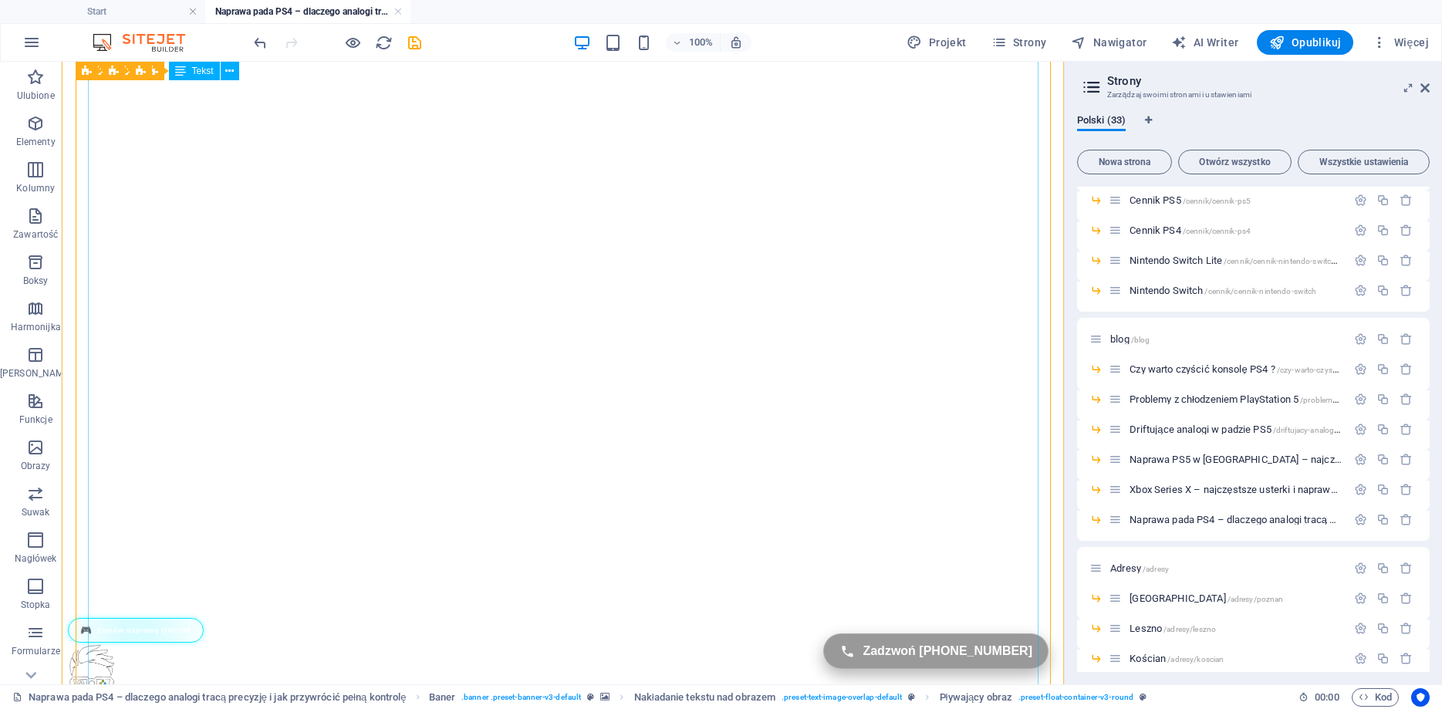
scroll to position [2064, 0]
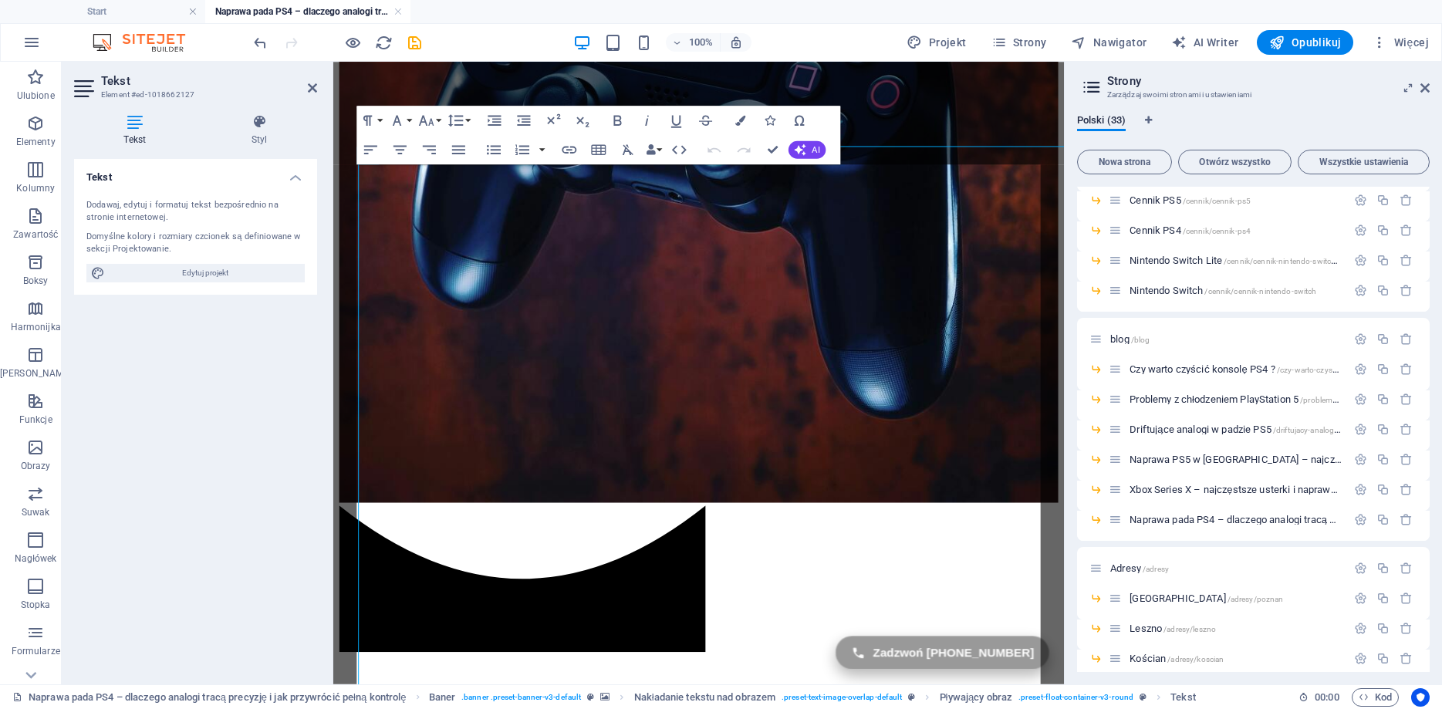
scroll to position [26, 0]
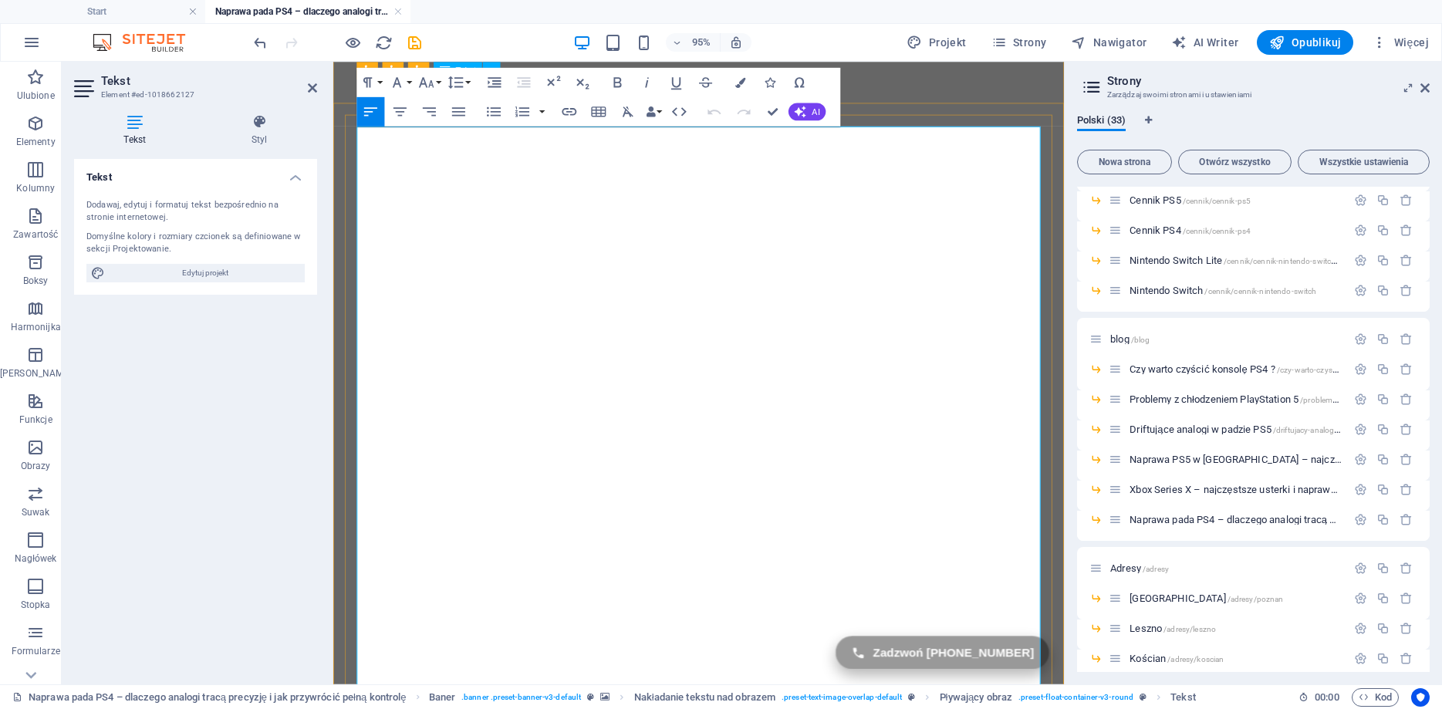
scroll to position [25, 0]
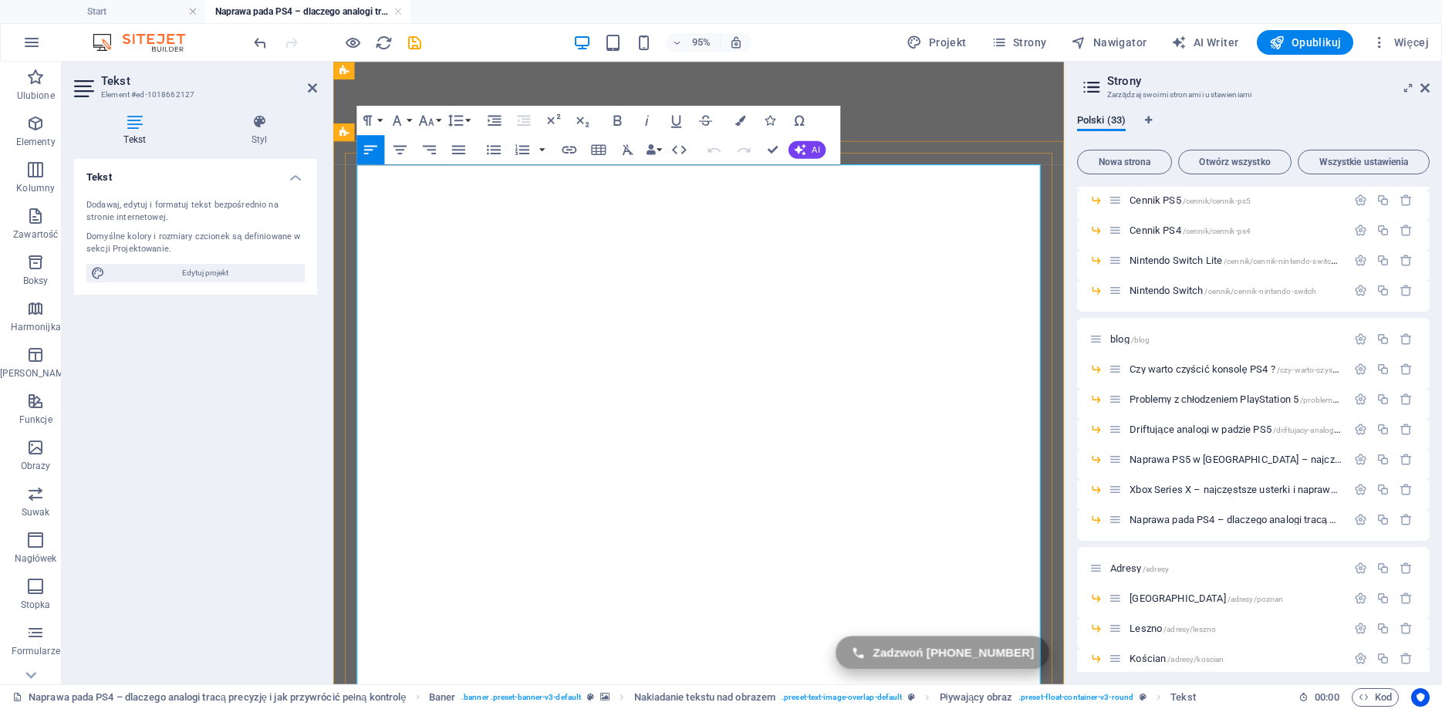
drag, startPoint x: 702, startPoint y: 515, endPoint x: 679, endPoint y: 299, distance: 217.2
click at [432, 119] on icon "button" at bounding box center [426, 120] width 18 height 18
click at [444, 245] on link "48" at bounding box center [439, 251] width 52 height 22
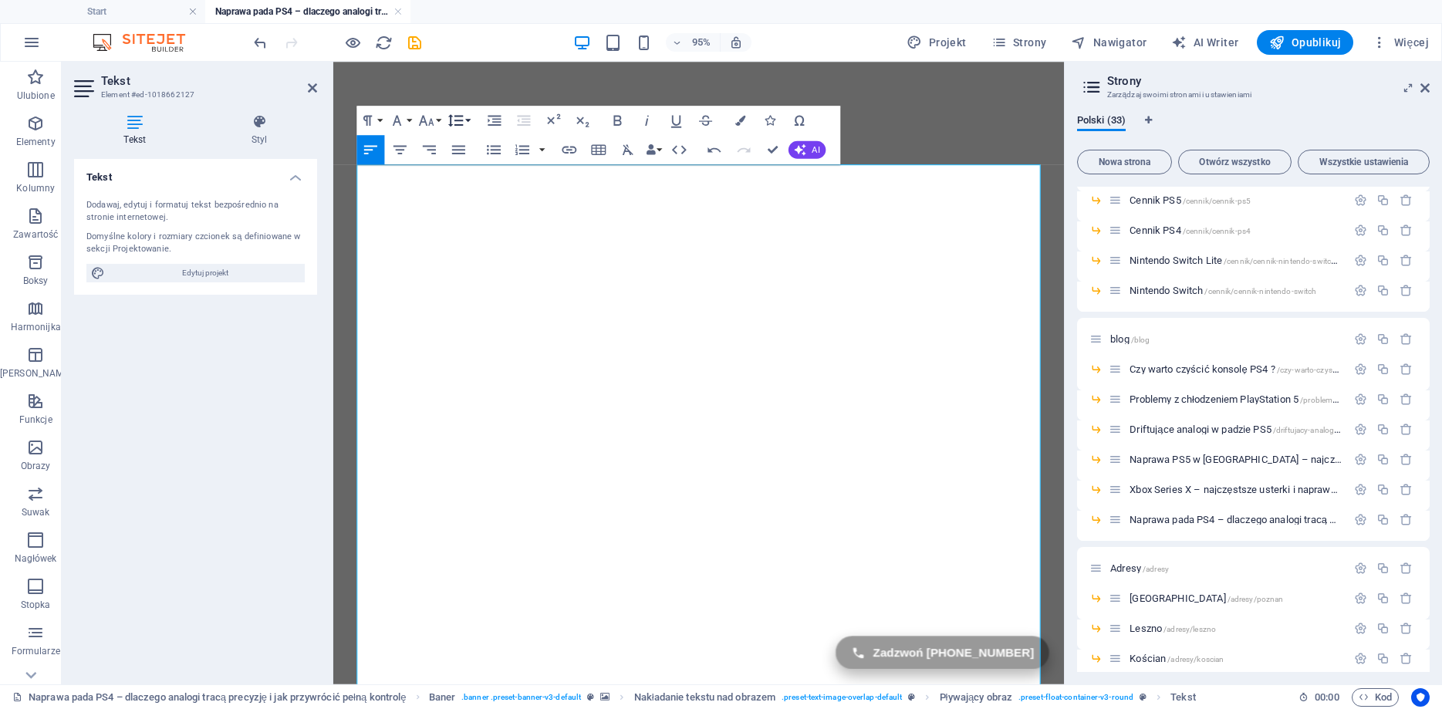
click at [472, 117] on button "Line Height" at bounding box center [458, 120] width 28 height 29
click at [481, 176] on link "Single" at bounding box center [473, 171] width 66 height 22
click at [439, 123] on button "Font Size" at bounding box center [429, 120] width 28 height 29
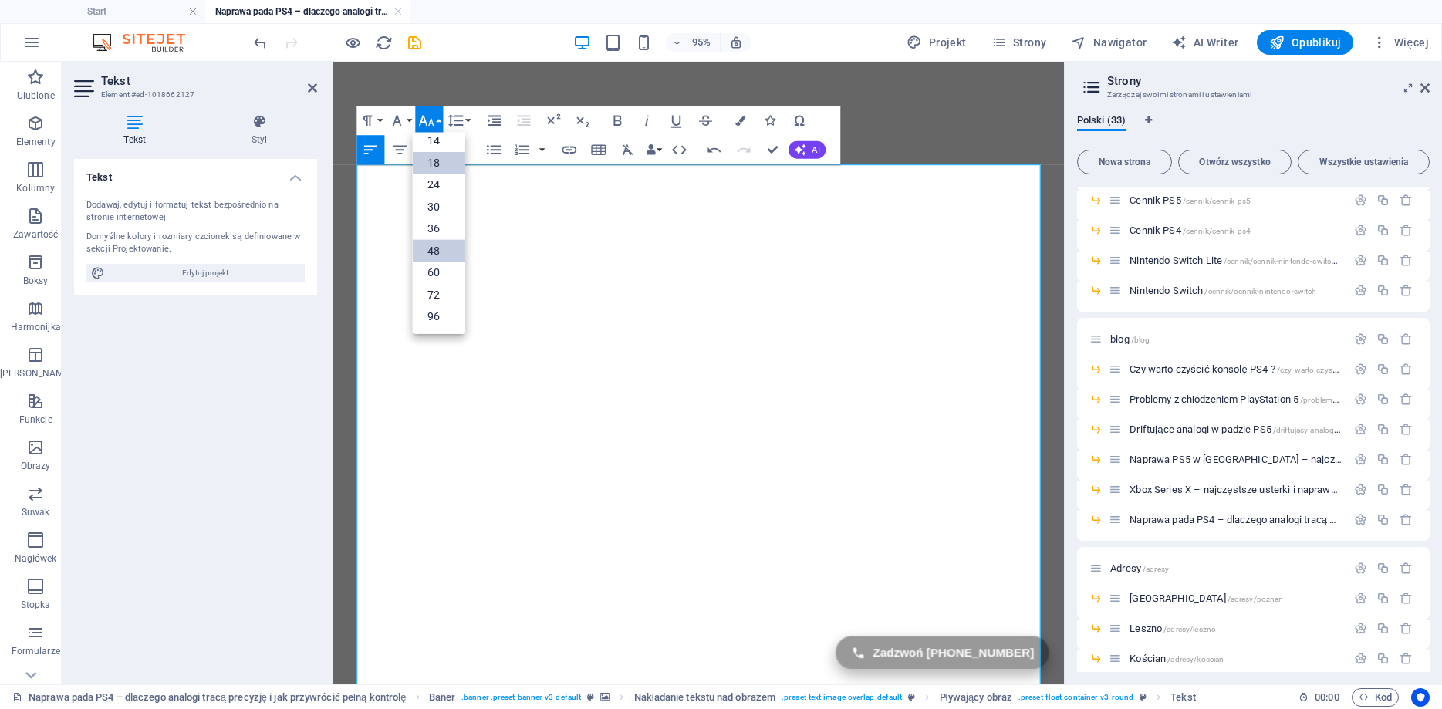
click at [437, 158] on link "18" at bounding box center [439, 163] width 52 height 22
click at [462, 119] on icon "button" at bounding box center [456, 120] width 18 height 18
click at [467, 232] on link "Double" at bounding box center [473, 237] width 66 height 22
click at [467, 123] on button "Line Height" at bounding box center [458, 120] width 28 height 29
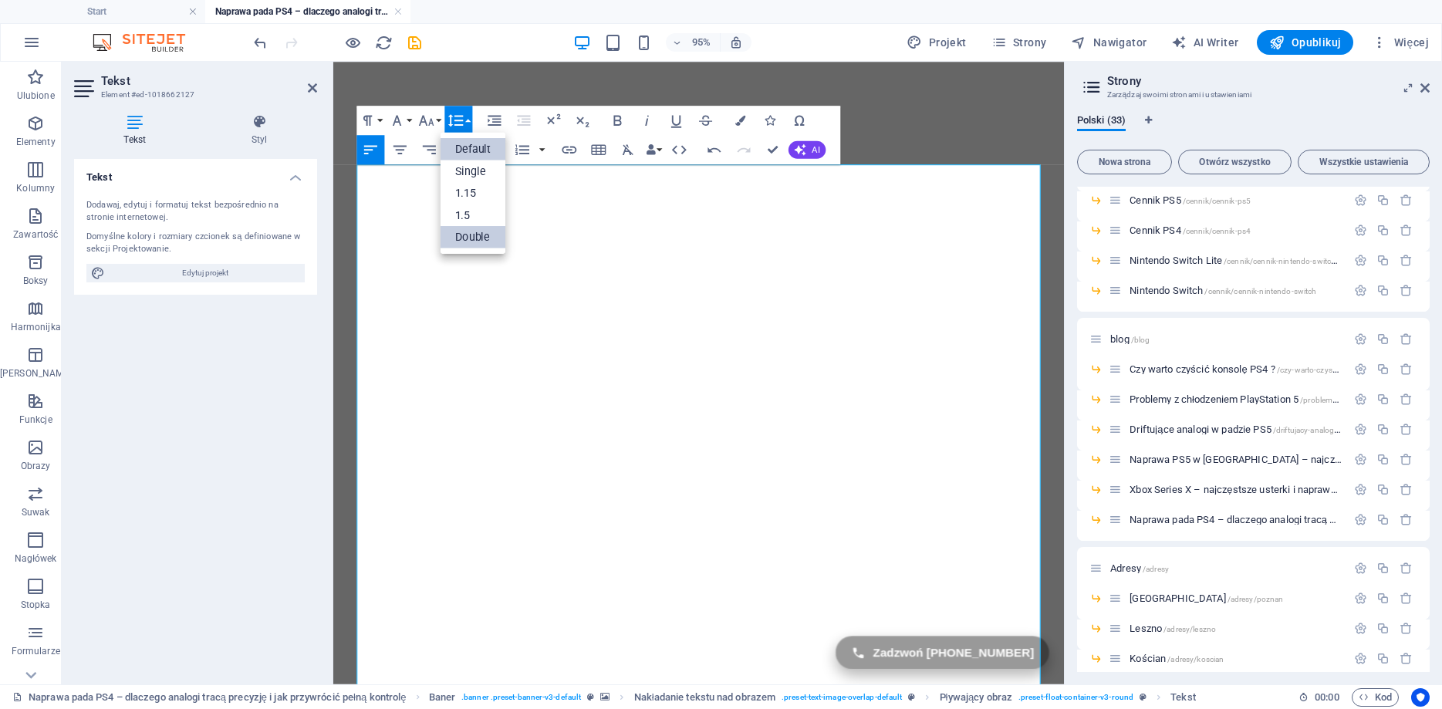
click at [467, 147] on link "Default" at bounding box center [473, 149] width 66 height 22
click at [471, 121] on button "Line Height" at bounding box center [458, 120] width 28 height 29
click at [468, 167] on link "Single" at bounding box center [473, 171] width 66 height 22
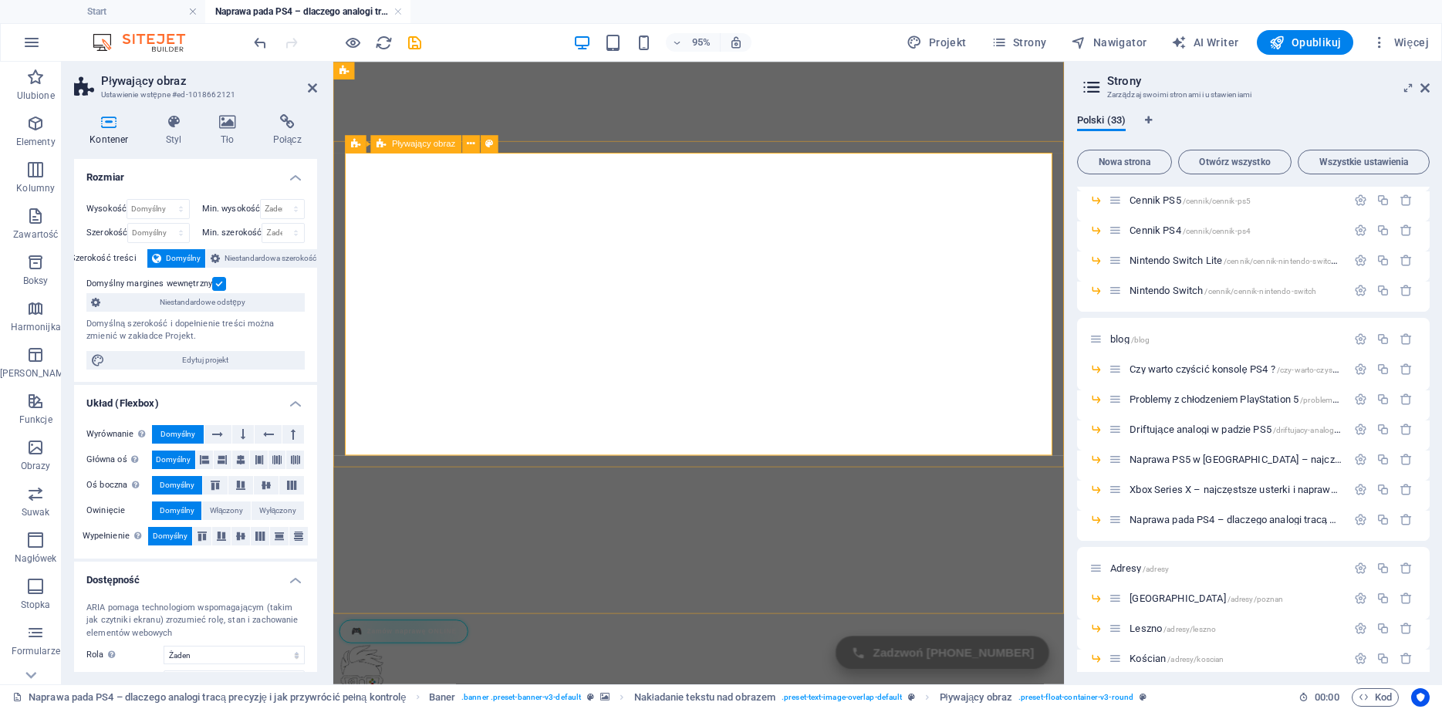
click at [257, 42] on icon "undo" at bounding box center [260, 43] width 18 height 18
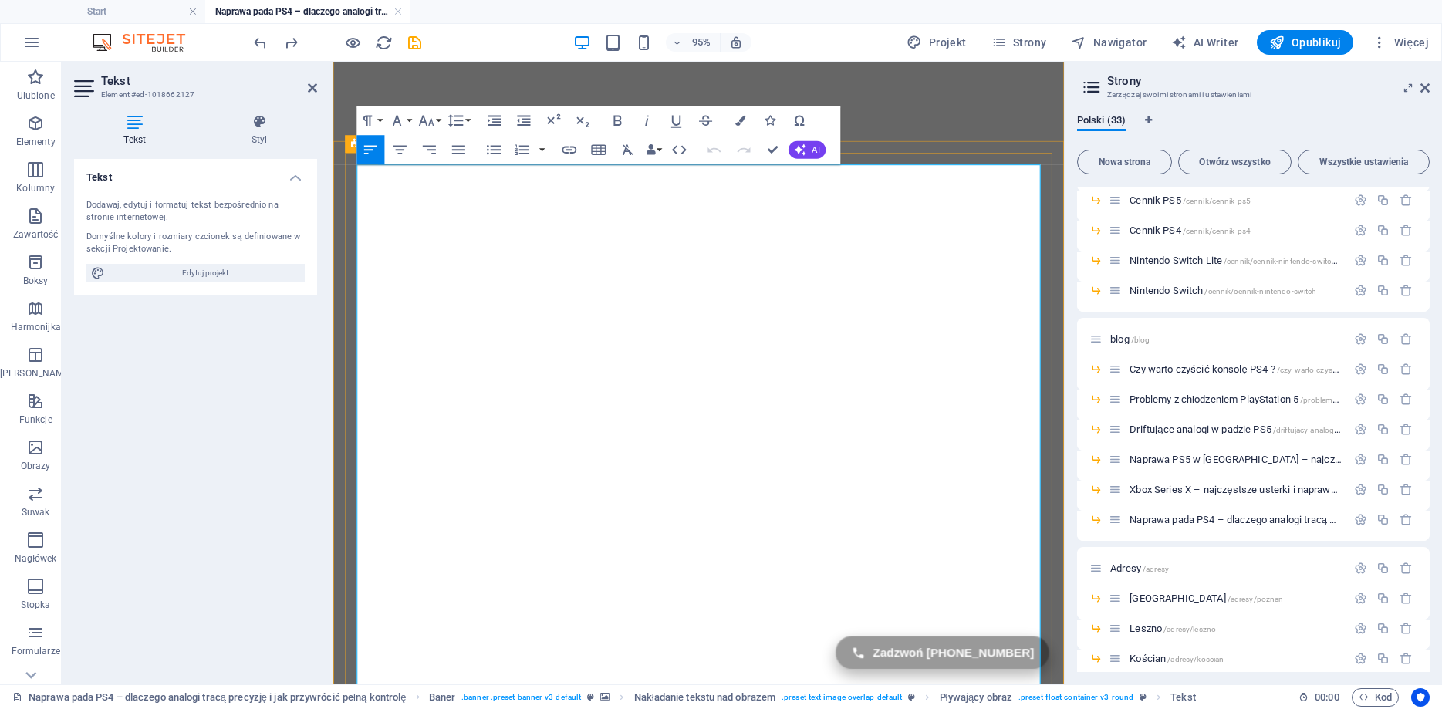
scroll to position [31693, 0]
drag, startPoint x: 1067, startPoint y: 236, endPoint x: 664, endPoint y: 180, distance: 406.6
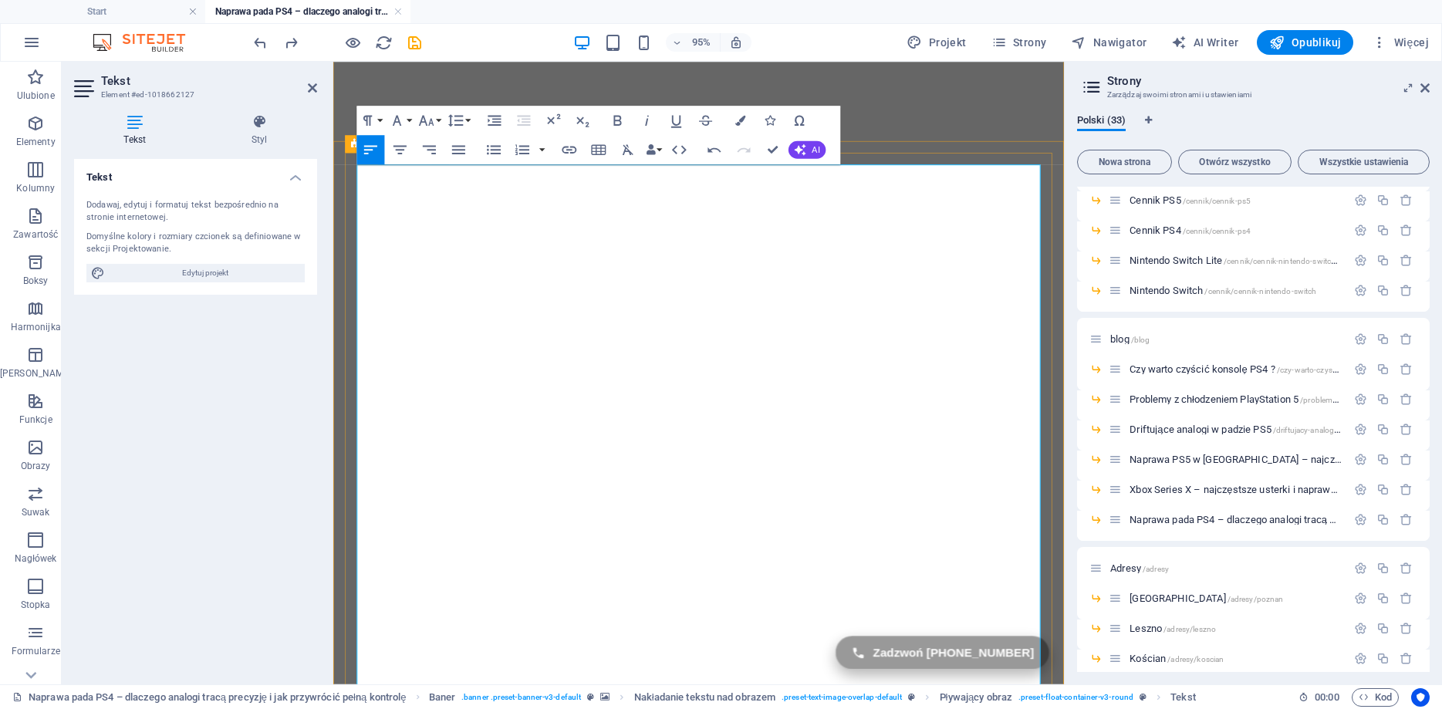
click at [735, 113] on button "Colors" at bounding box center [741, 120] width 28 height 29
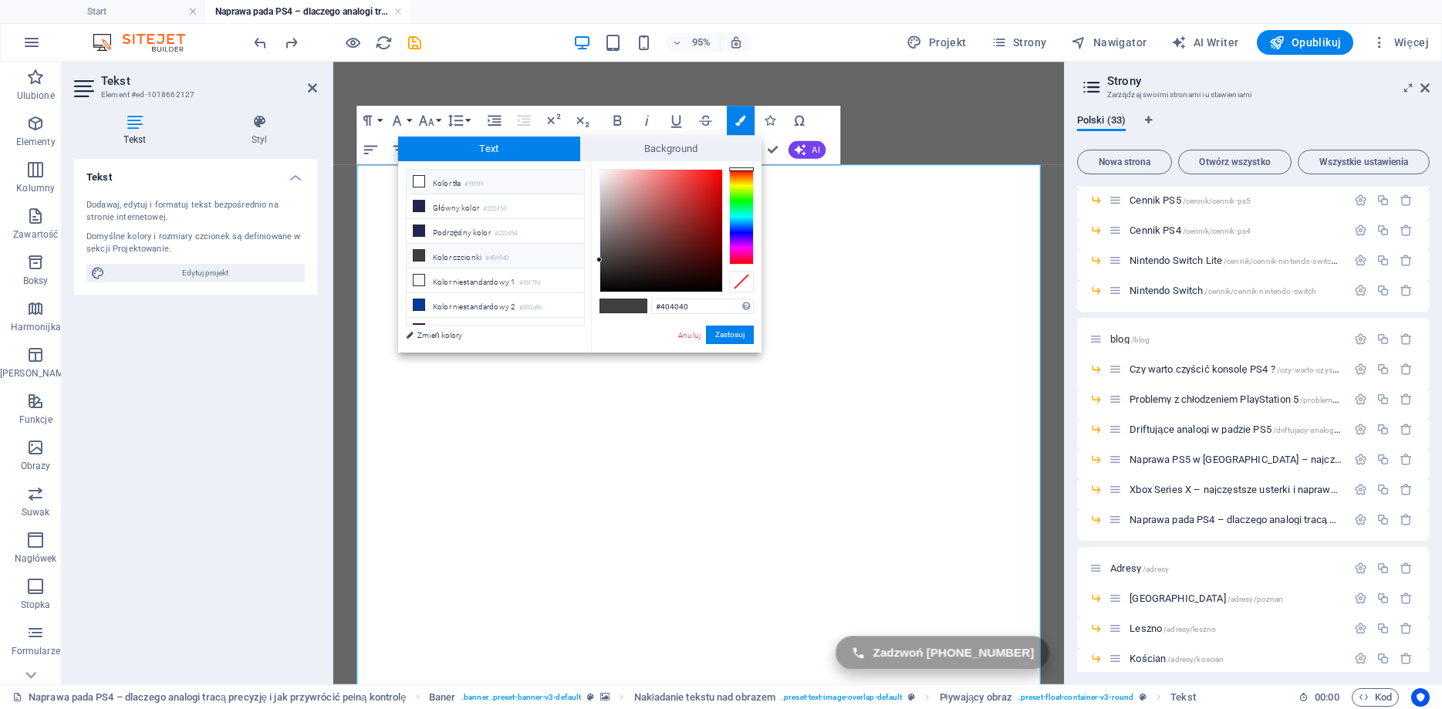
click at [429, 180] on li "Kolor tła #ffffff" at bounding box center [495, 182] width 177 height 25
type input "#ffffff"
click at [425, 179] on li "Kolor tła #ffffff" at bounding box center [495, 182] width 177 height 25
click at [729, 328] on button "Zastosuj" at bounding box center [730, 335] width 48 height 19
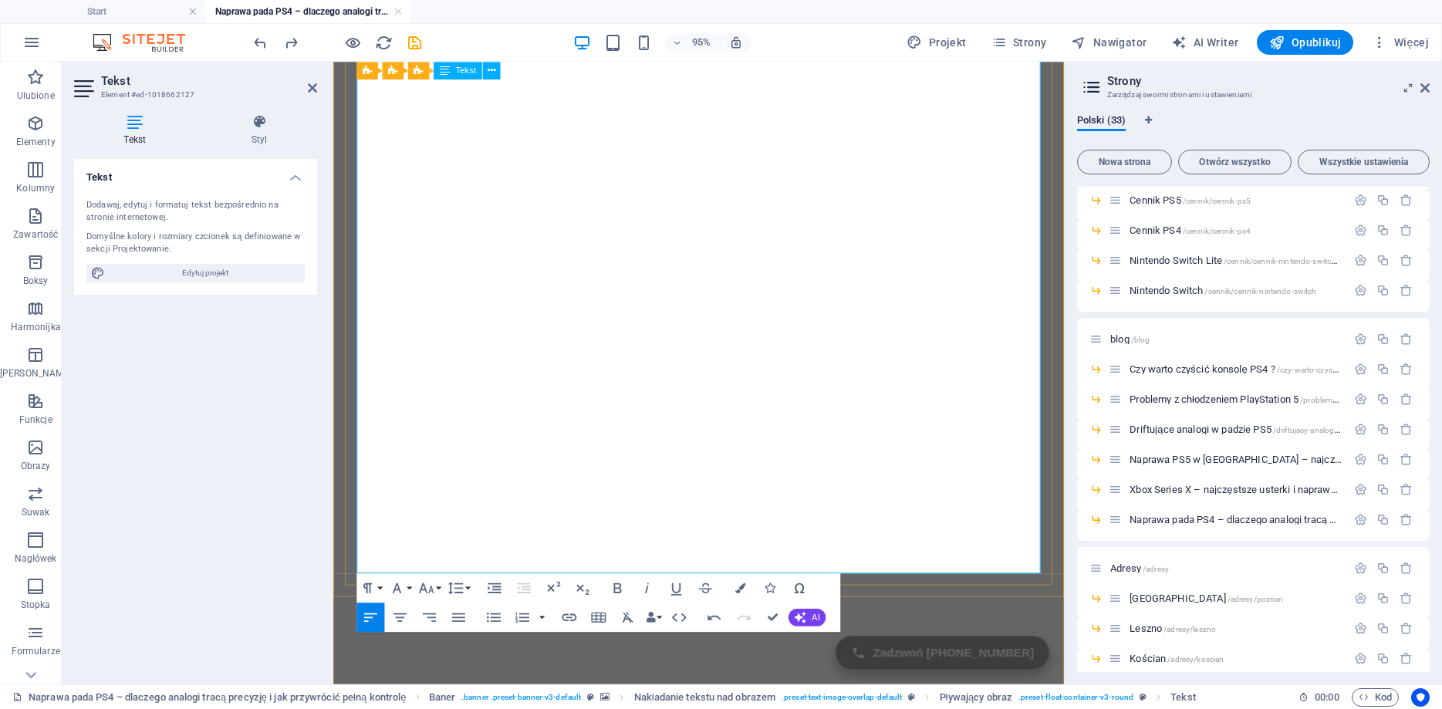
scroll to position [262, 0]
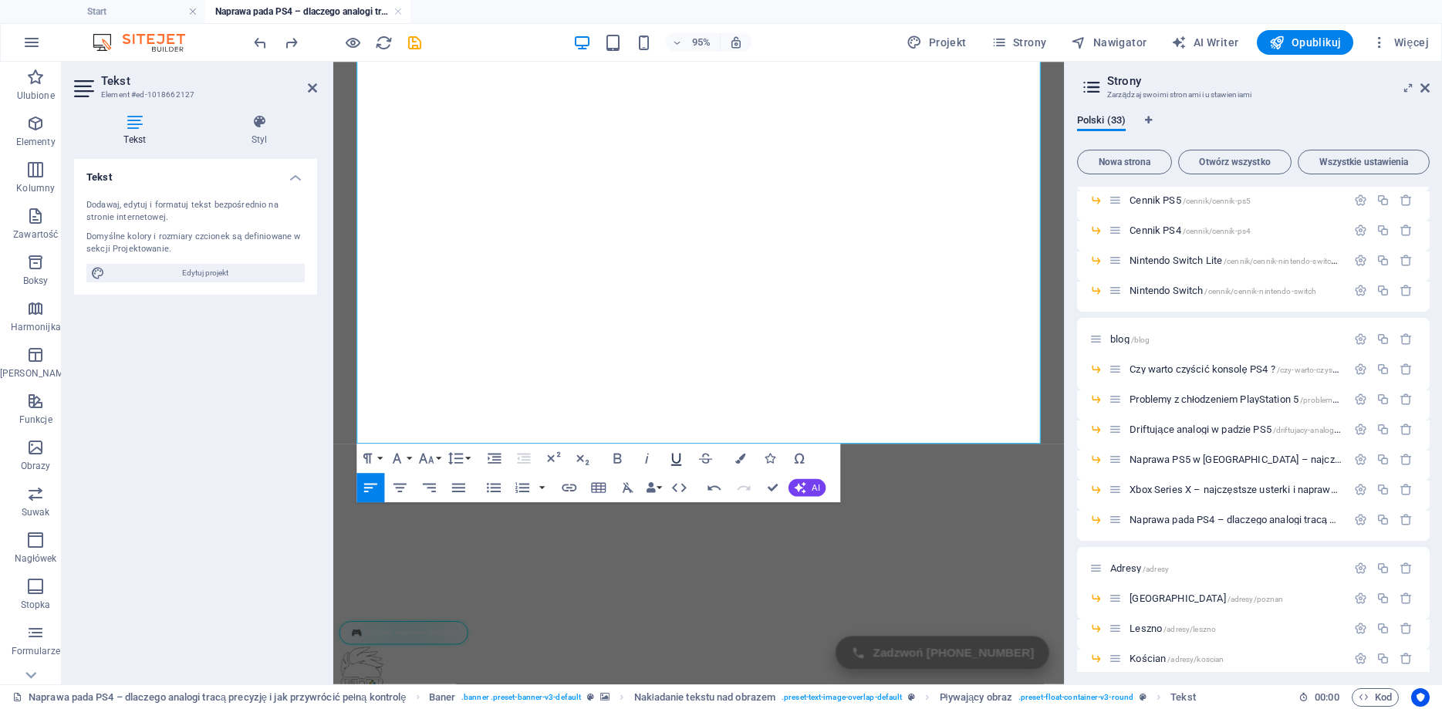
scroll to position [399, 0]
drag, startPoint x: 444, startPoint y: 452, endPoint x: 359, endPoint y: 434, distance: 86.9
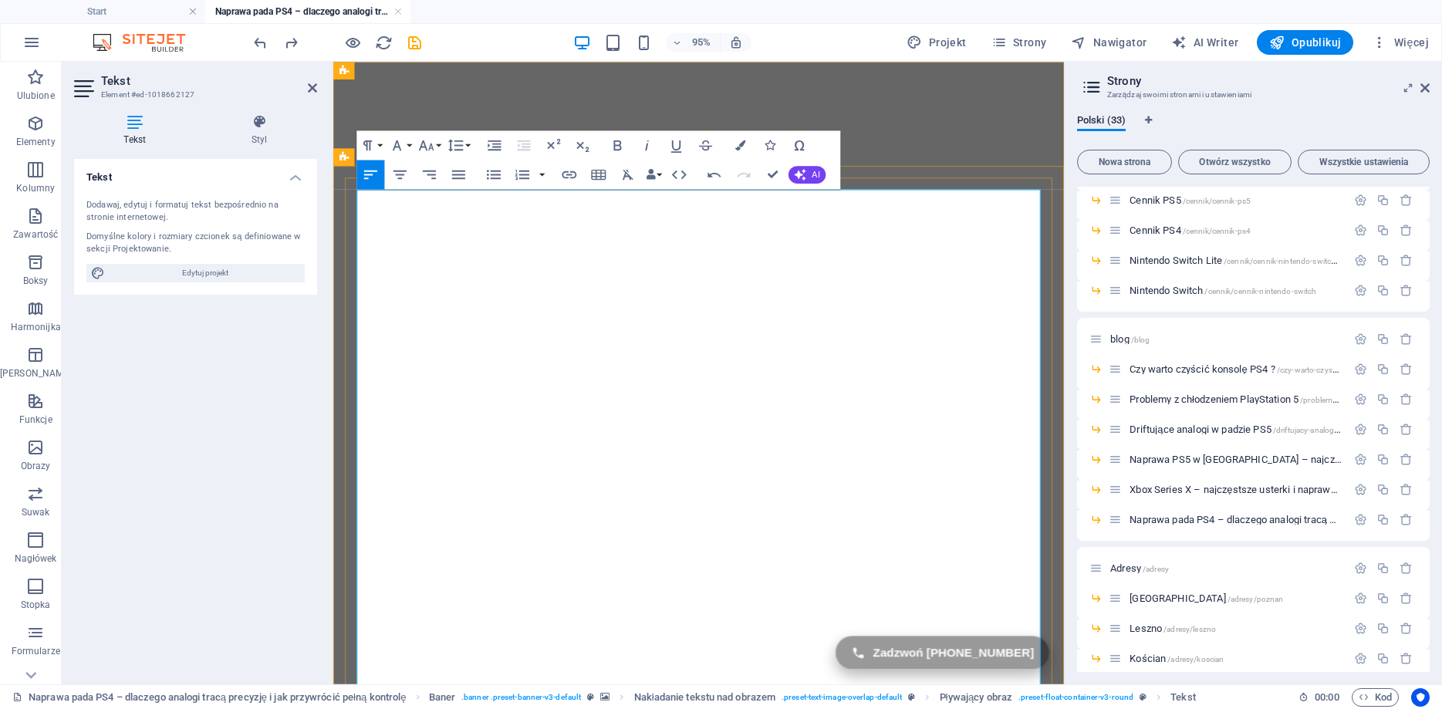
drag, startPoint x: 547, startPoint y: 513, endPoint x: 827, endPoint y: 512, distance: 280.0
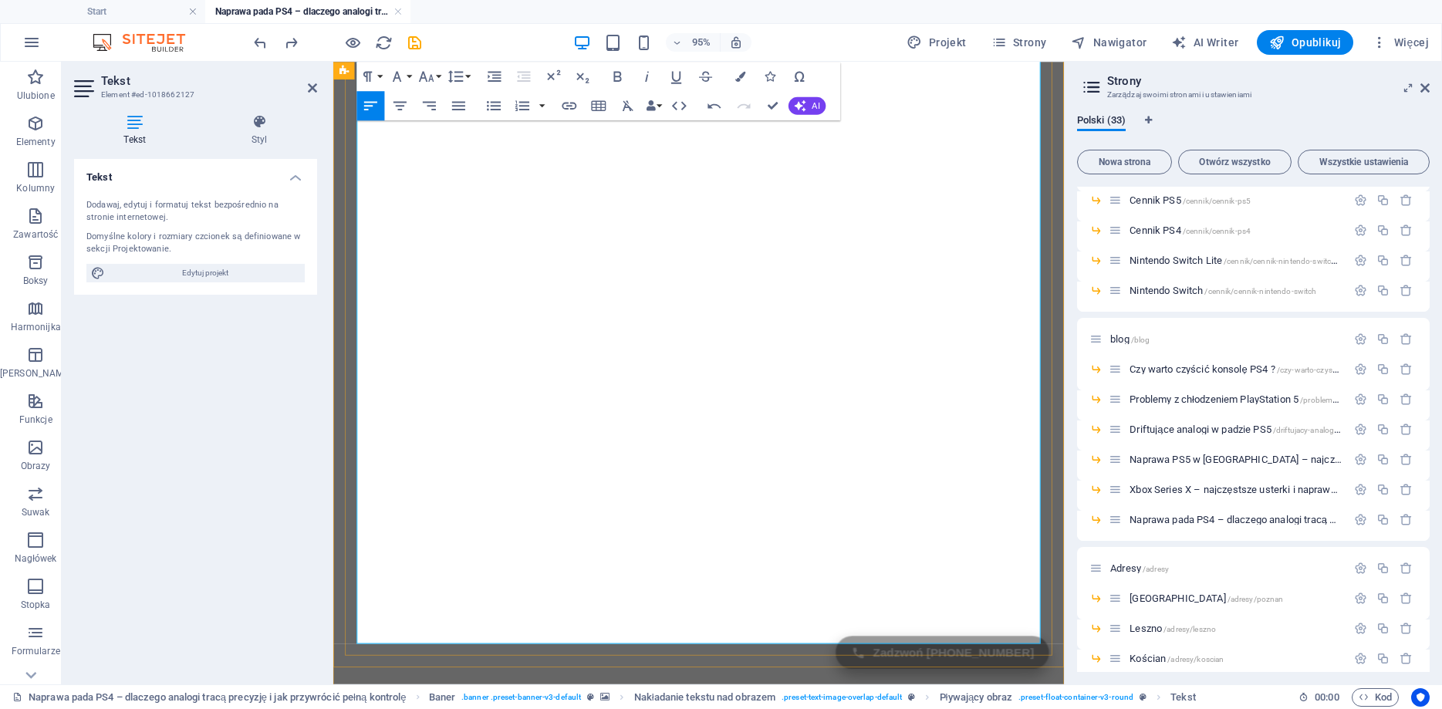
scroll to position [157, 0]
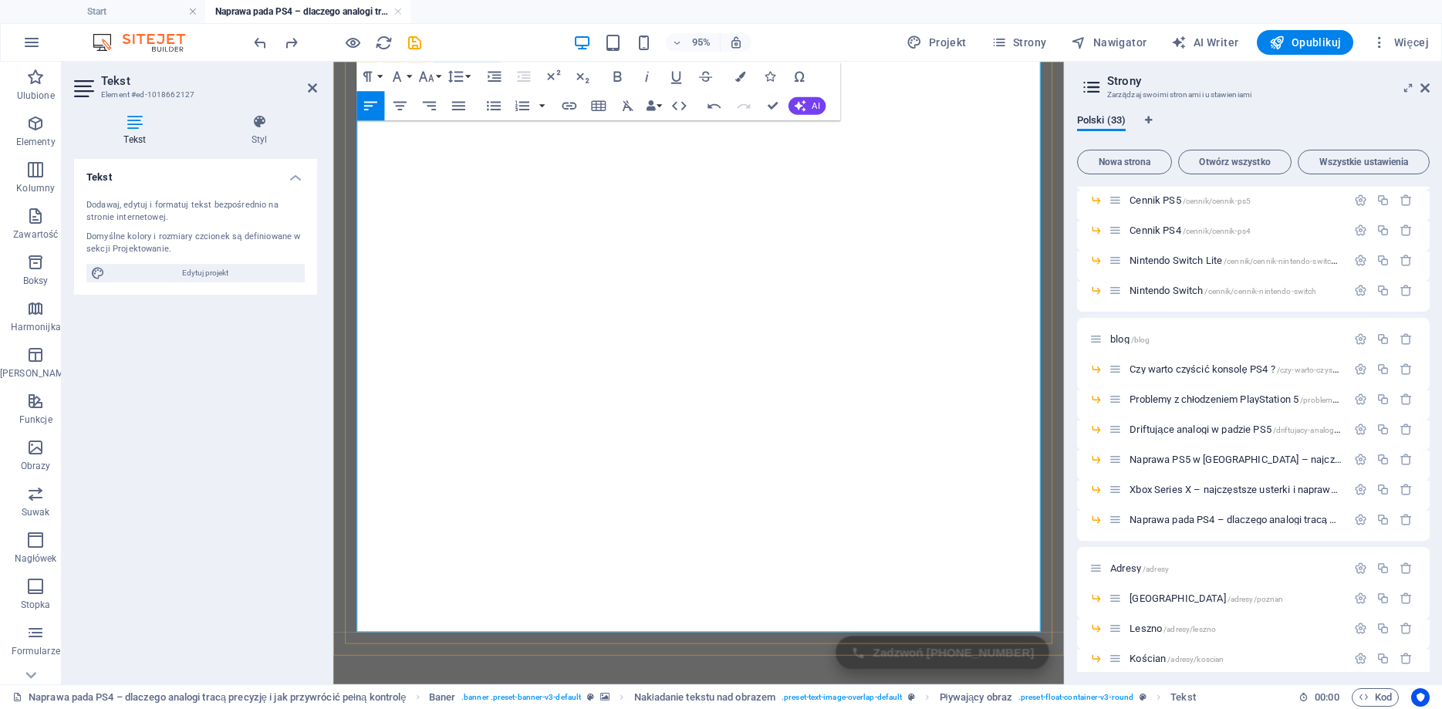
drag, startPoint x: 837, startPoint y: 434, endPoint x: 613, endPoint y: 452, distance: 225.2
copy span "Wystarczy wypełnić prosty formularz na stronie, a my zajmiemy się resztą."
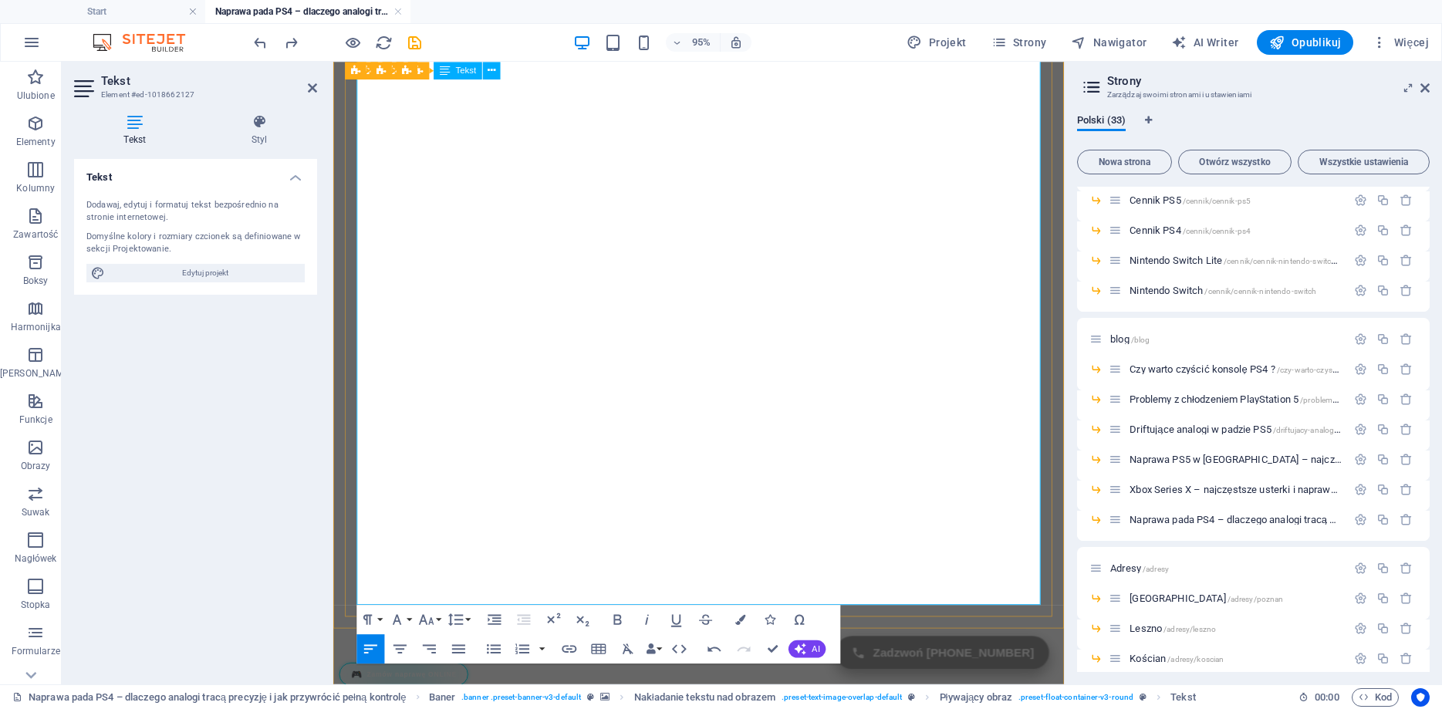
scroll to position [315, 0]
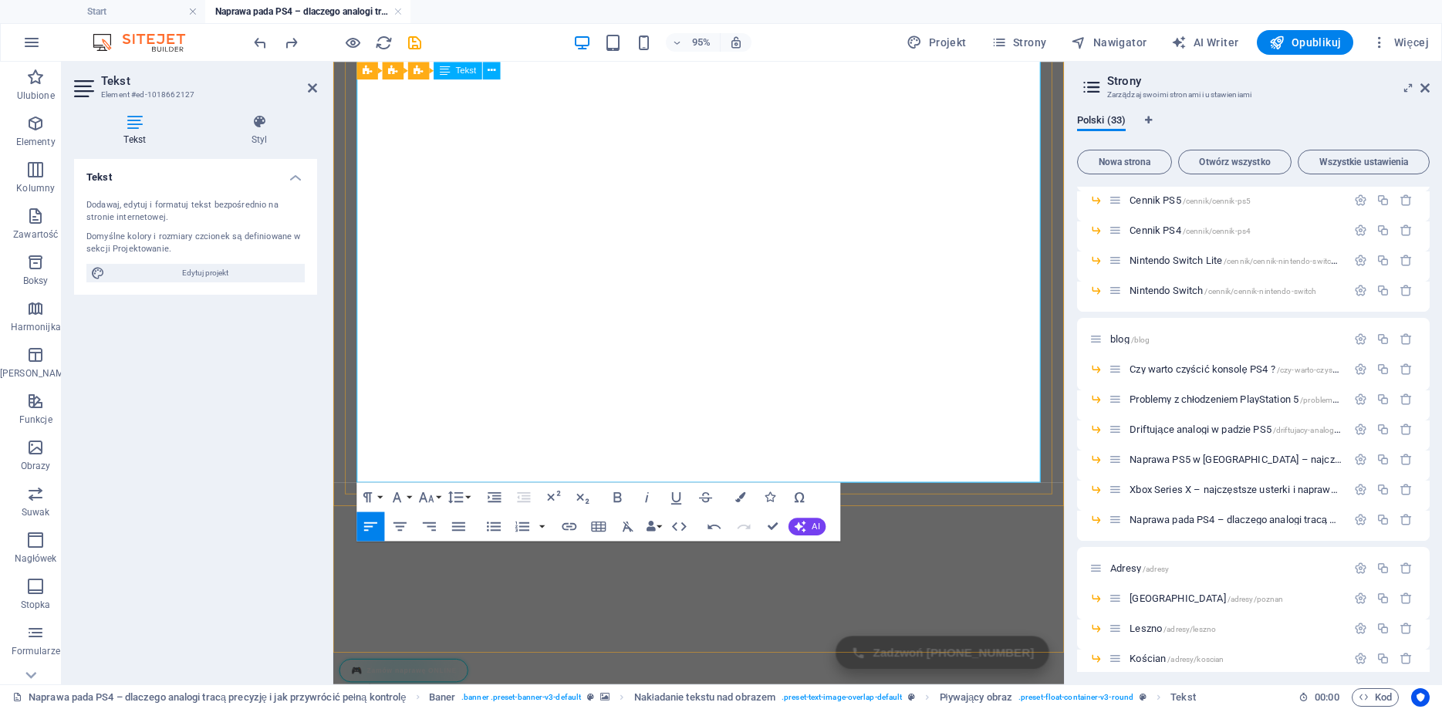
drag, startPoint x: 964, startPoint y: 478, endPoint x: 381, endPoint y: 480, distance: 583.2
click at [416, 43] on icon "save" at bounding box center [415, 43] width 18 height 18
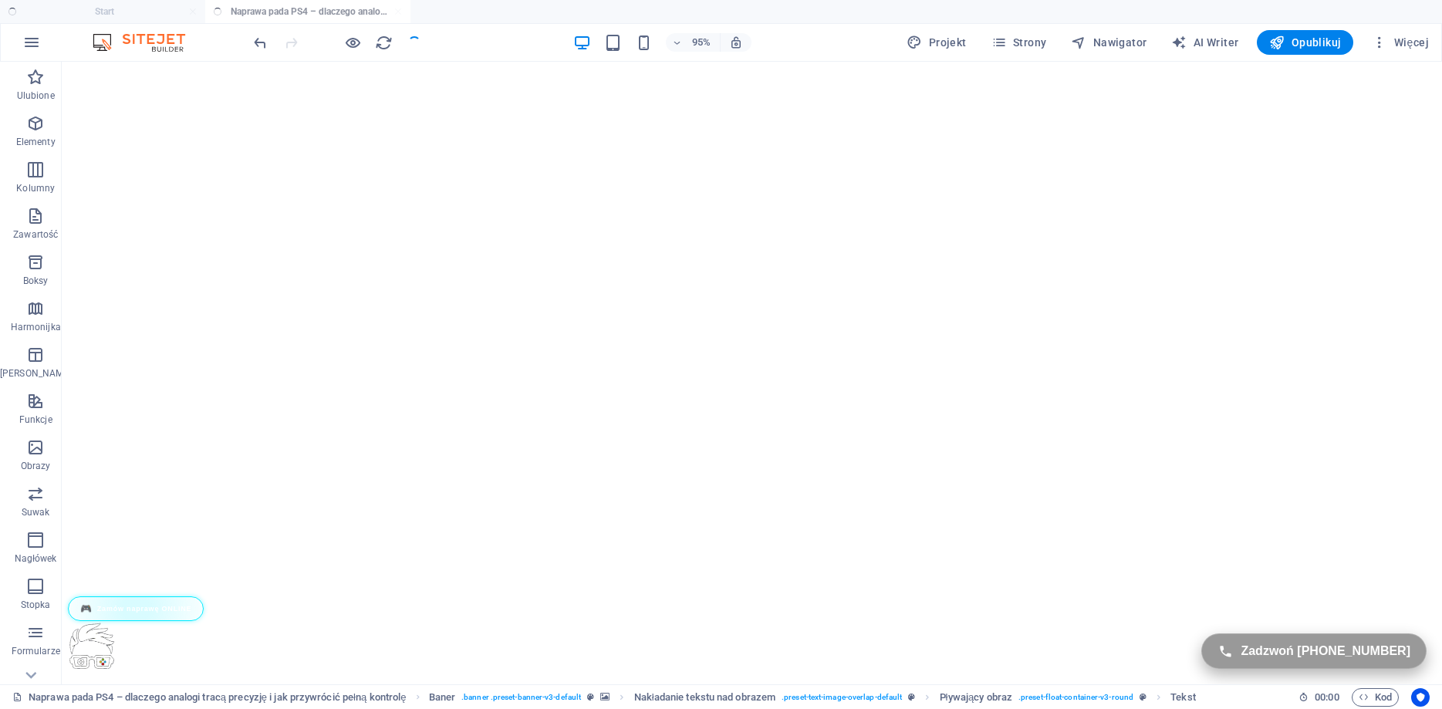
scroll to position [295, 0]
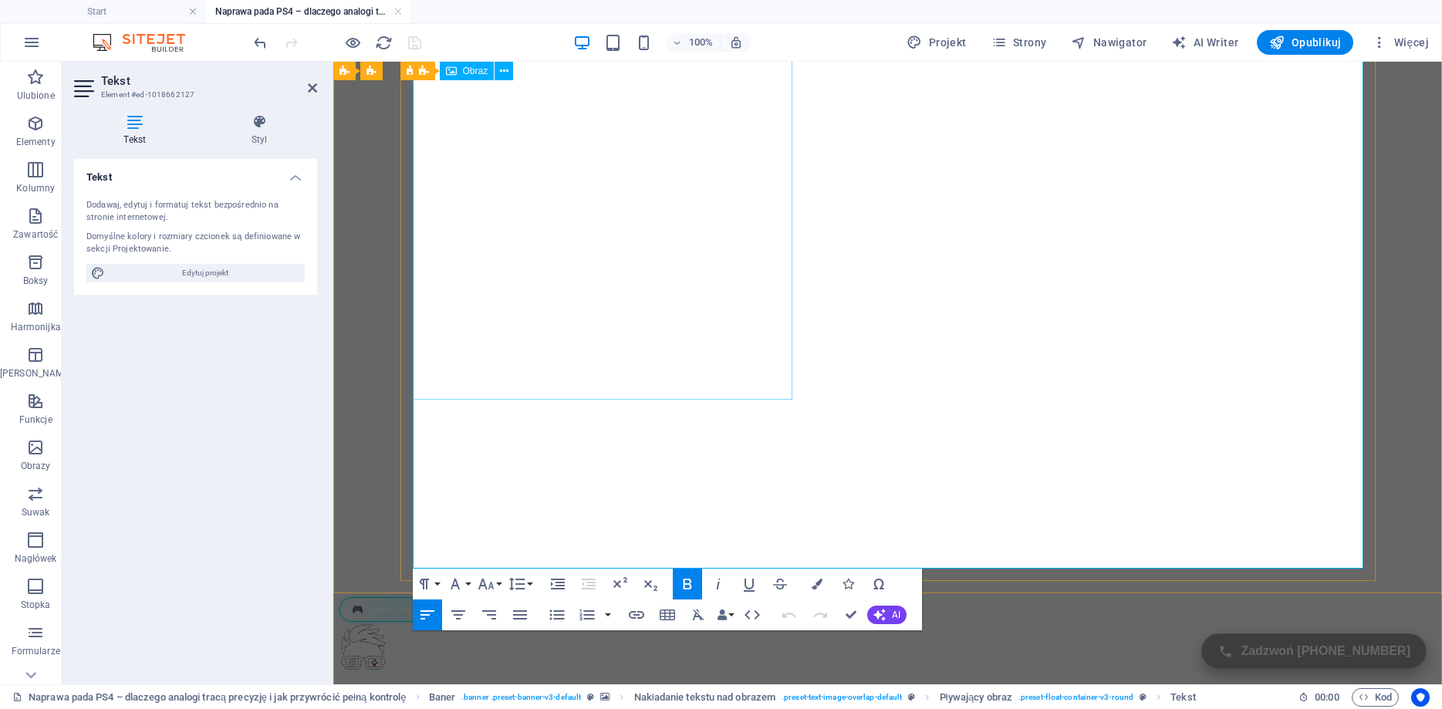
scroll to position [157, 0]
drag, startPoint x: 948, startPoint y: 360, endPoint x: 950, endPoint y: 372, distance: 11.8
drag, startPoint x: 951, startPoint y: 362, endPoint x: 947, endPoint y: 375, distance: 13.7
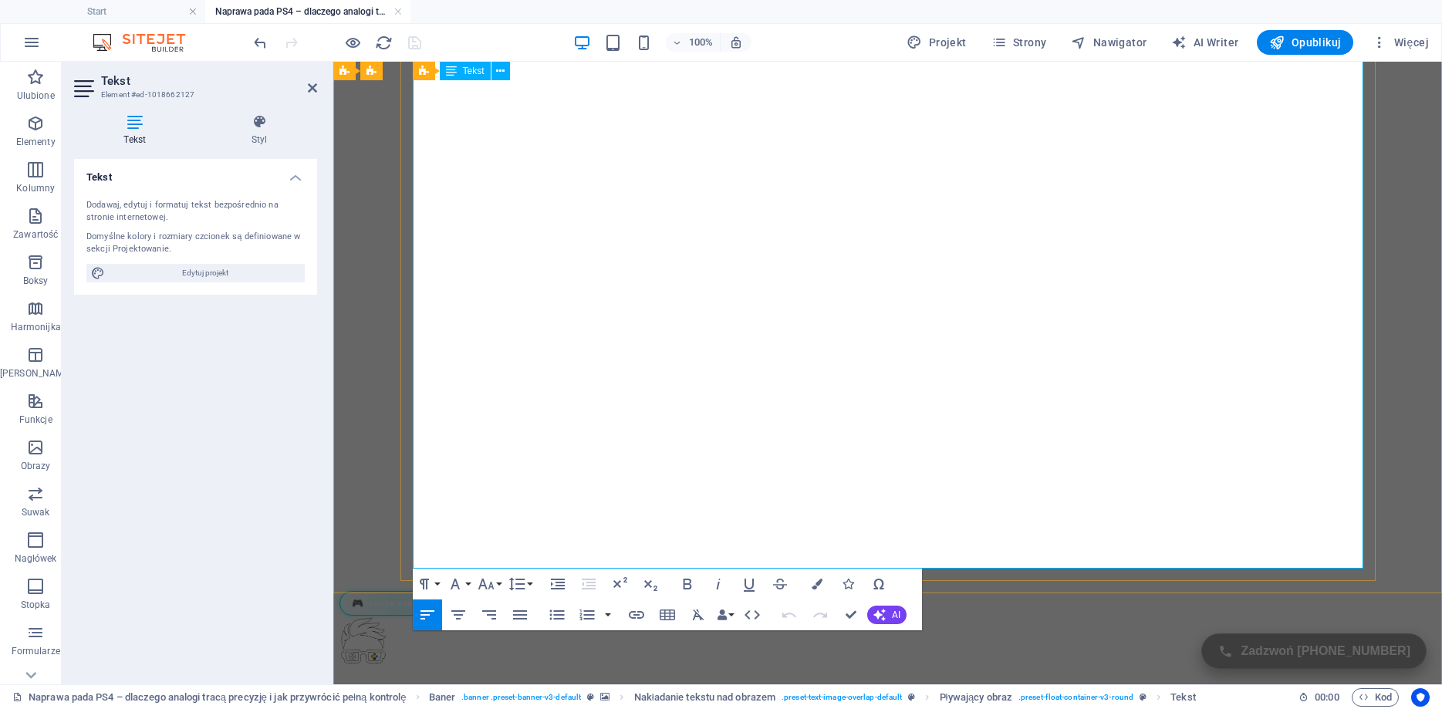
drag, startPoint x: 949, startPoint y: 363, endPoint x: 944, endPoint y: 374, distance: 11.7
